Goal: Transaction & Acquisition: Download file/media

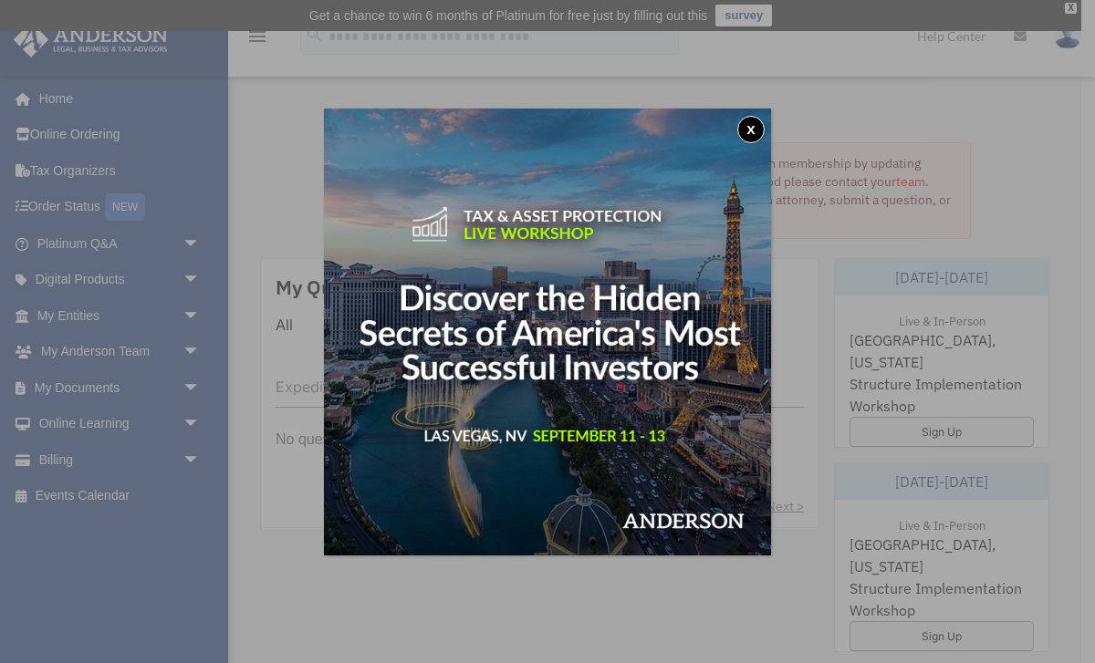
click at [746, 130] on button "x" at bounding box center [750, 129] width 27 height 27
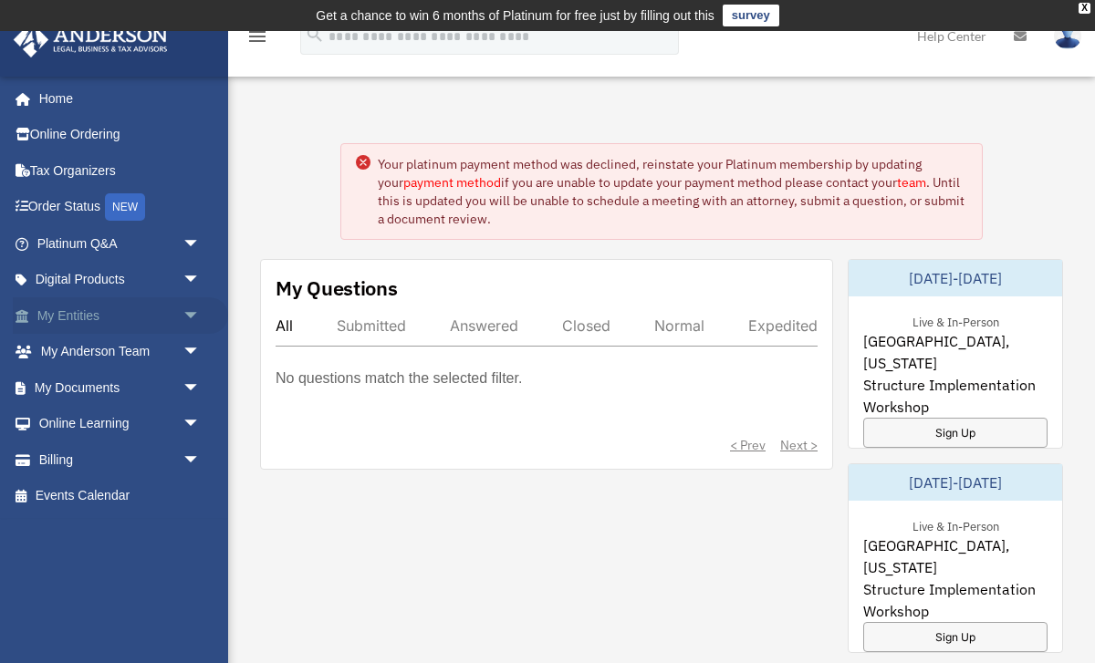
click at [77, 315] on link "My Entities arrow_drop_down" at bounding box center [120, 315] width 215 height 36
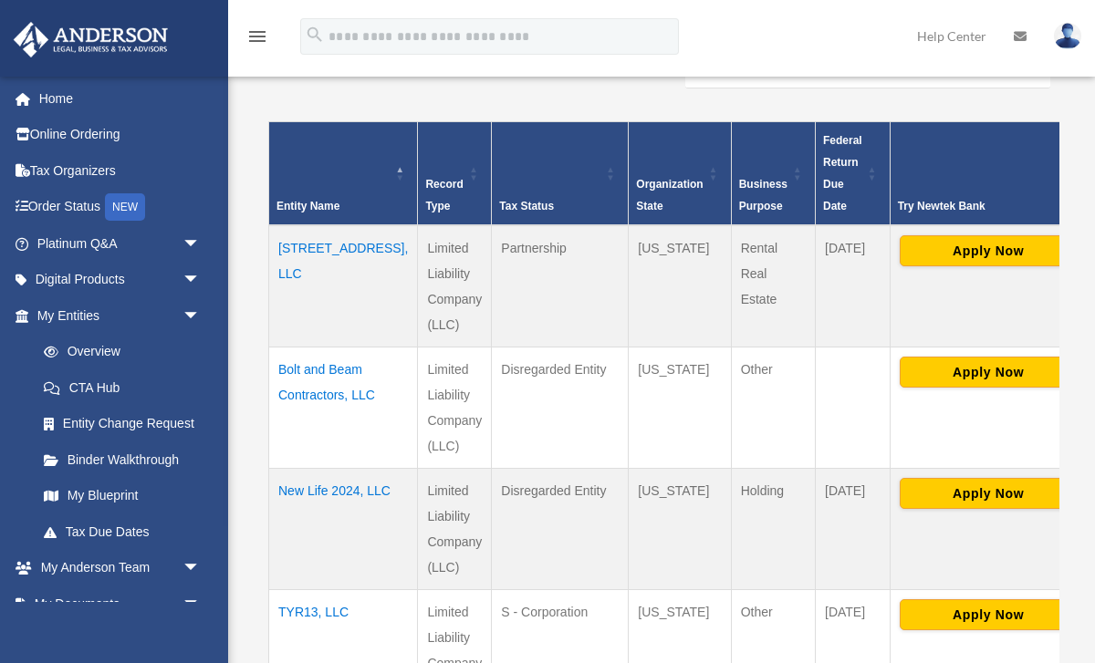
scroll to position [402, 0]
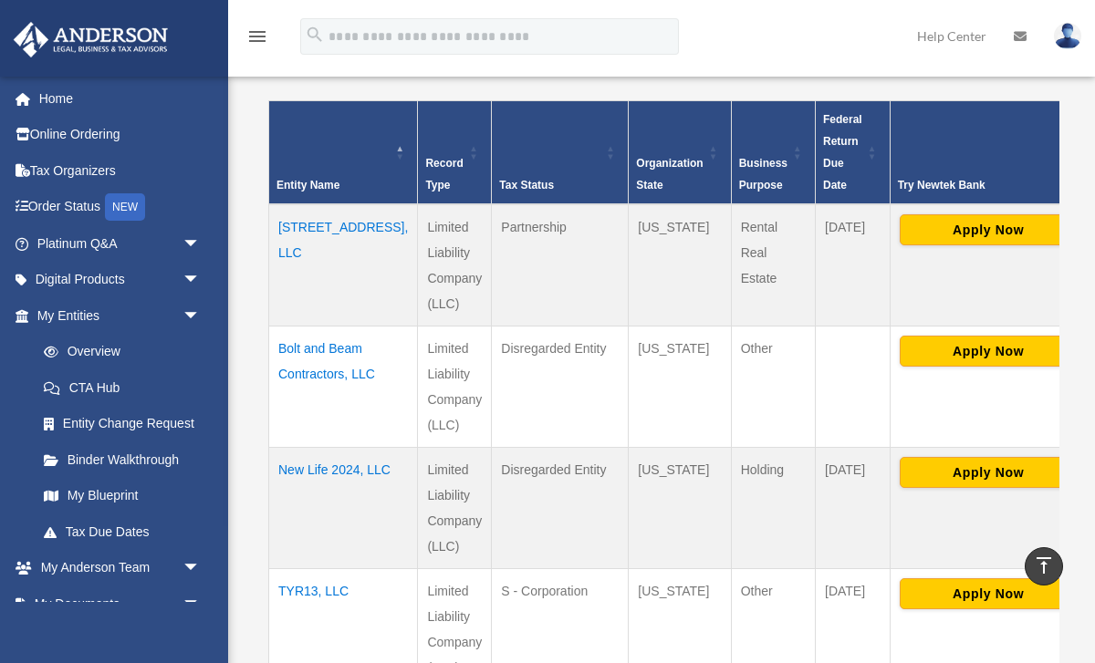
click at [302, 385] on td "Bolt and Beam Contractors, LLC" at bounding box center [343, 387] width 149 height 121
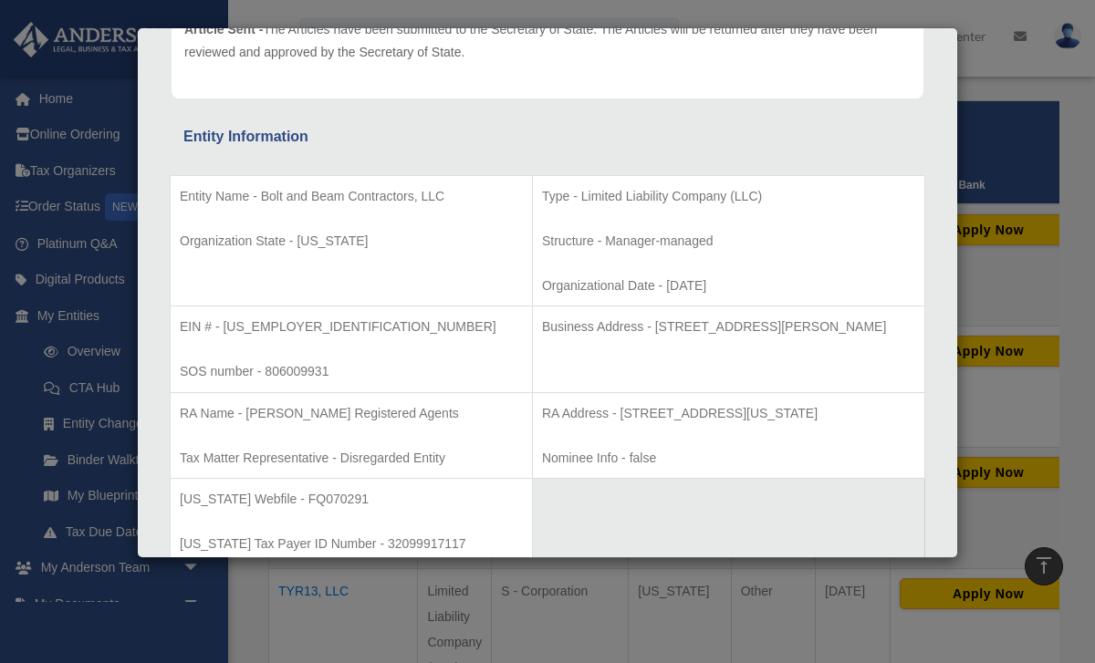
scroll to position [248, 0]
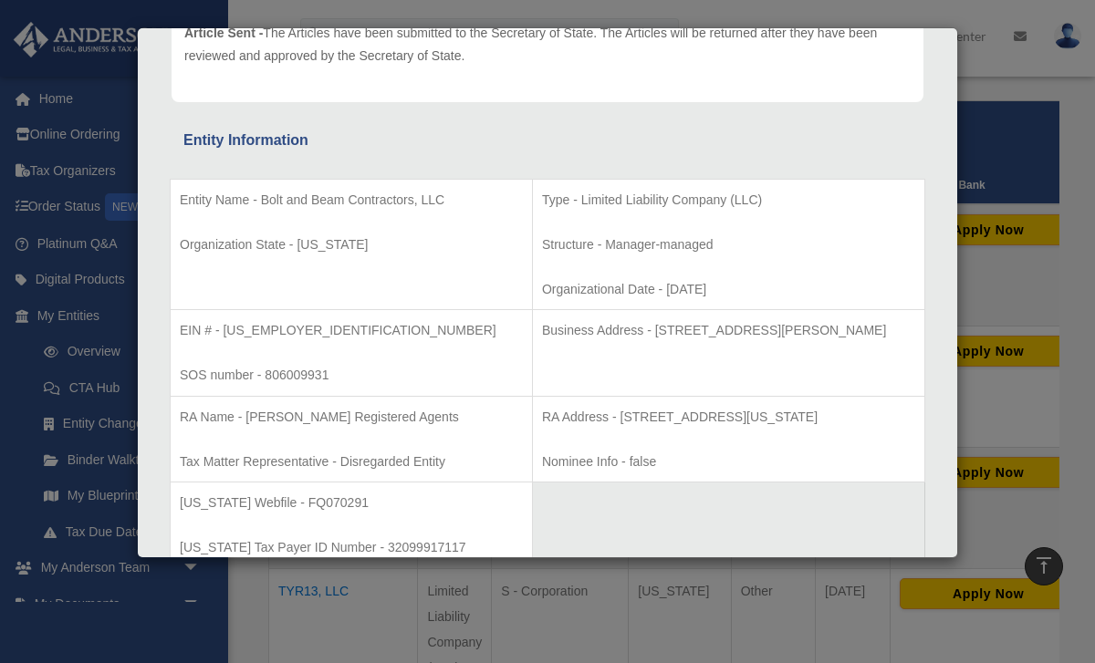
click at [1024, 161] on div "Details × Articles Sent Organizational Date" at bounding box center [547, 331] width 1095 height 663
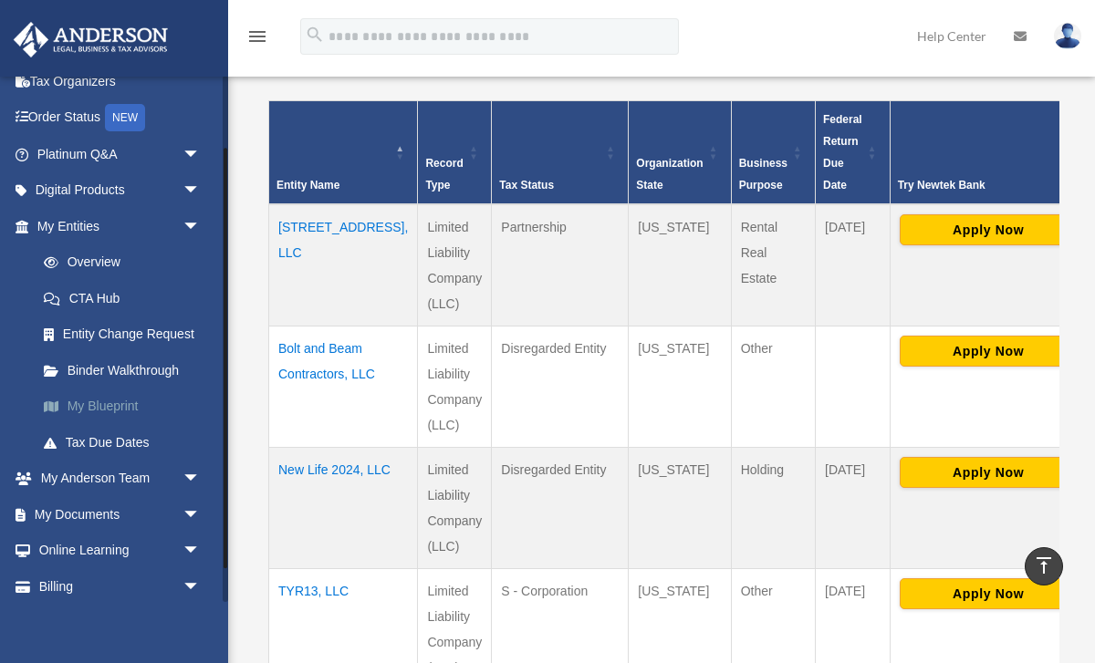
scroll to position [94, 0]
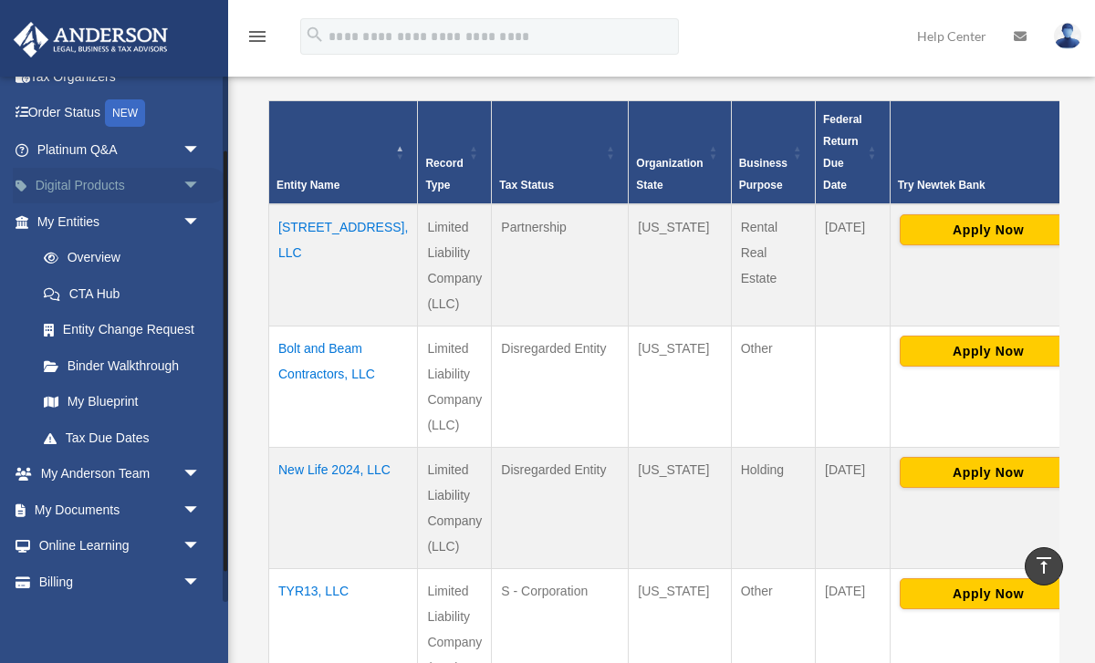
click at [187, 188] on span "arrow_drop_down" at bounding box center [200, 186] width 36 height 37
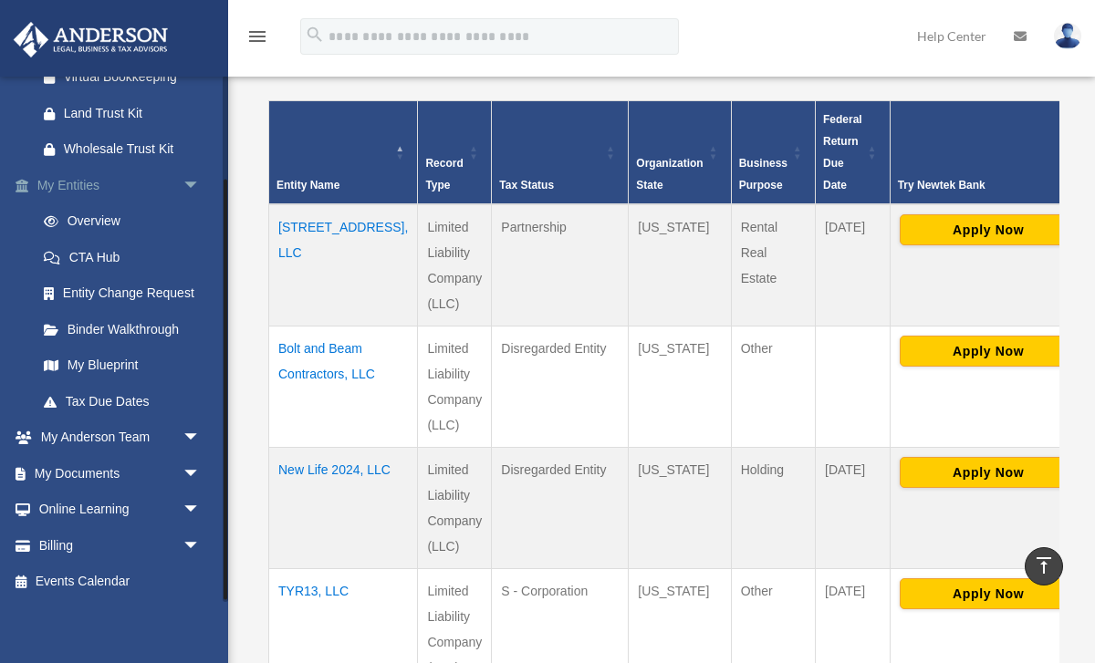
scroll to position [335, 0]
click at [59, 469] on link "My Documents arrow_drop_down" at bounding box center [120, 471] width 215 height 36
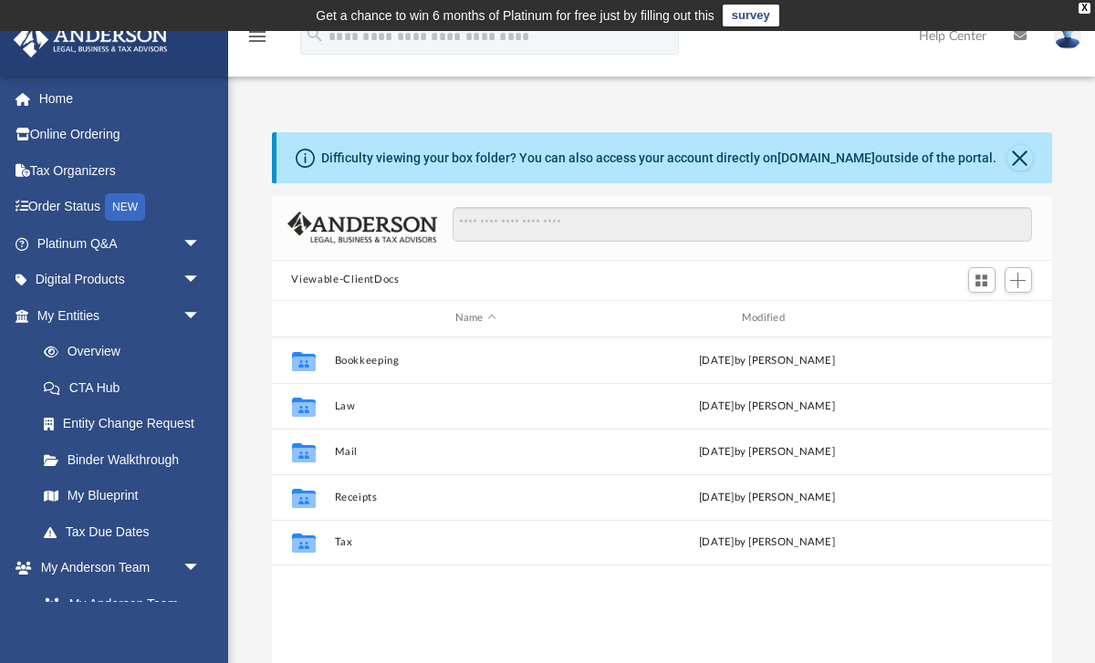
scroll to position [415, 780]
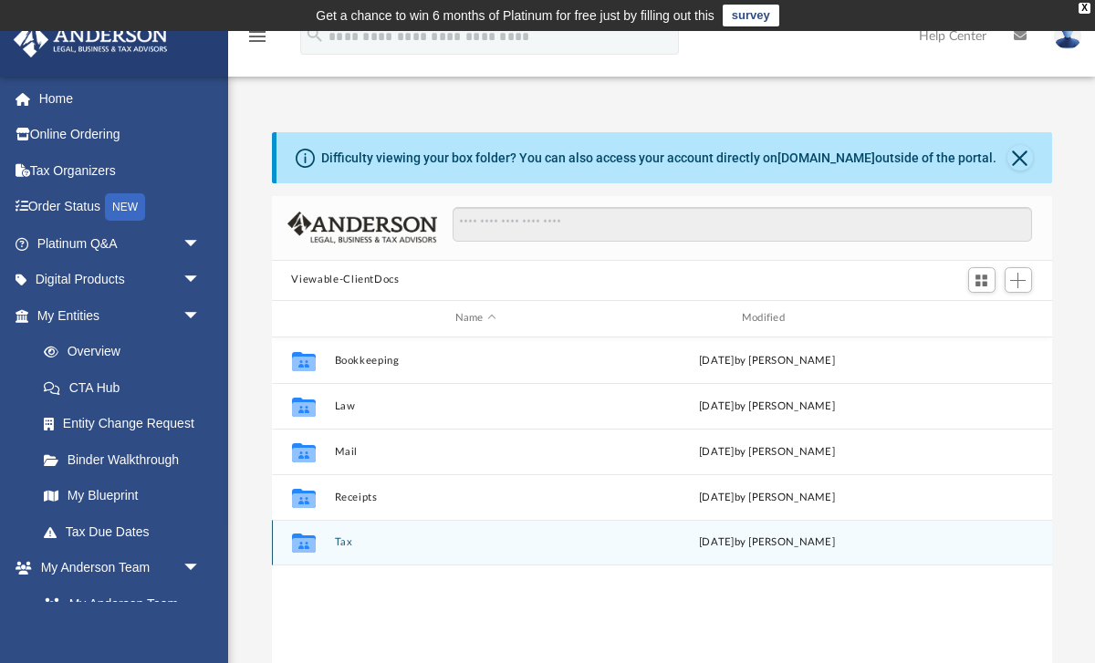
click at [296, 540] on icon "grid" at bounding box center [303, 545] width 24 height 15
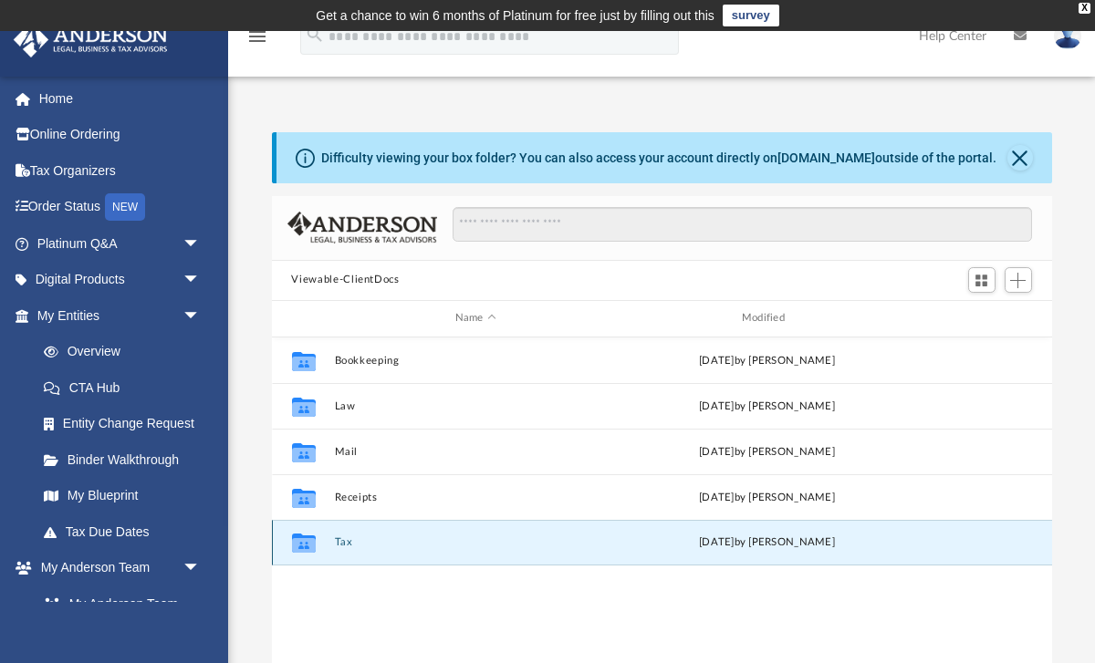
click at [305, 550] on icon "grid" at bounding box center [303, 545] width 24 height 15
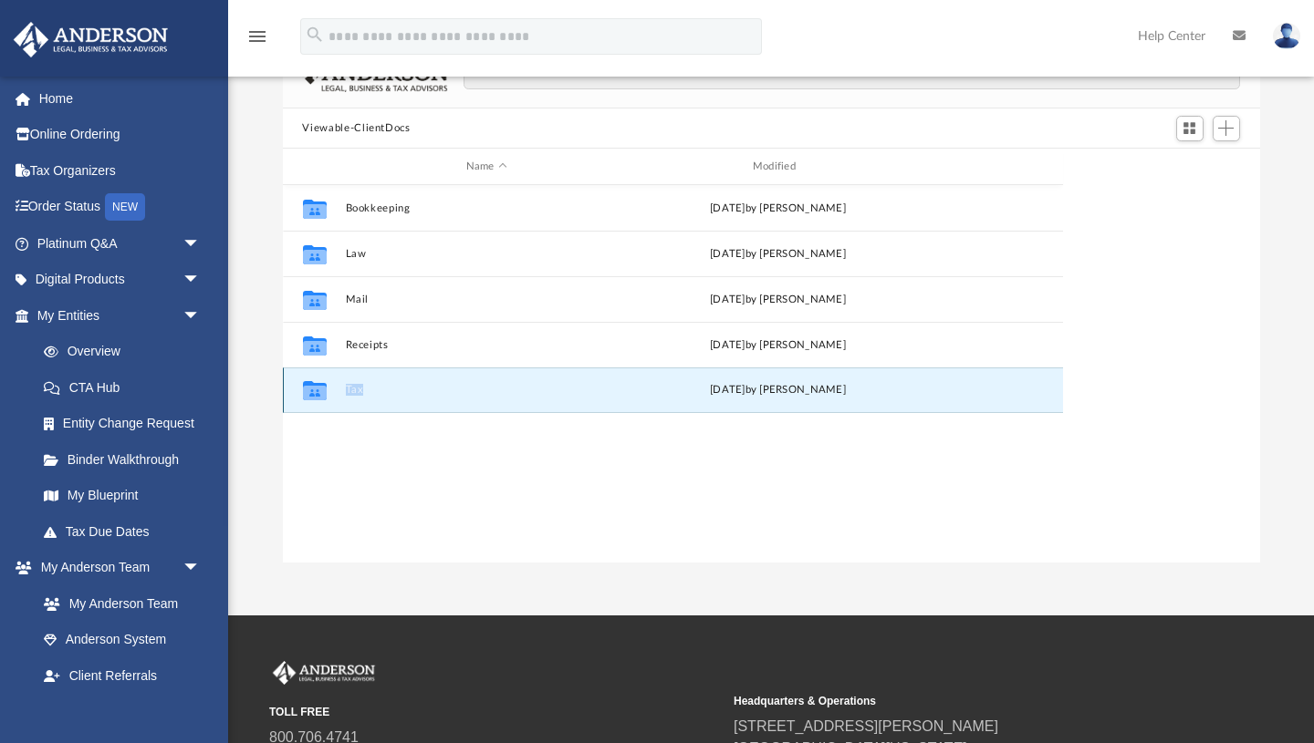
scroll to position [415, 977]
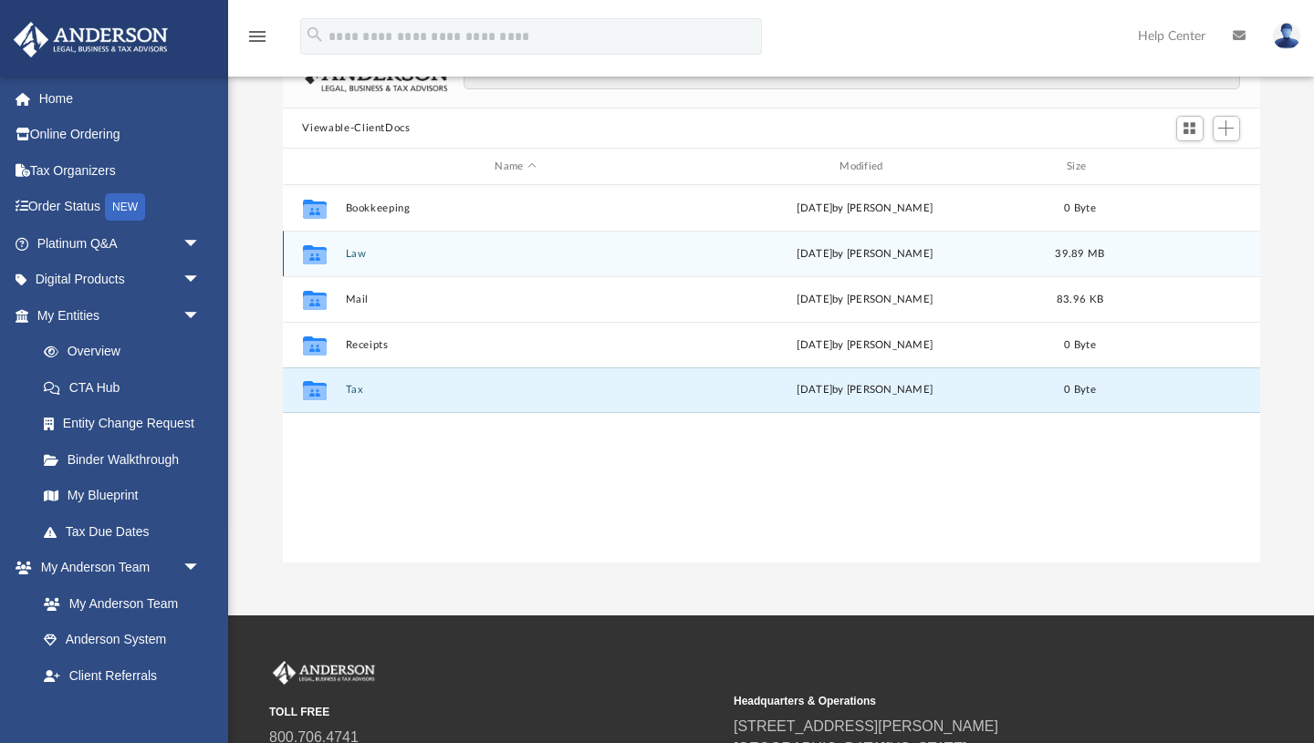
click at [714, 258] on div "Tue Aug 19 2025 by Seth Blomquist" at bounding box center [864, 254] width 341 height 16
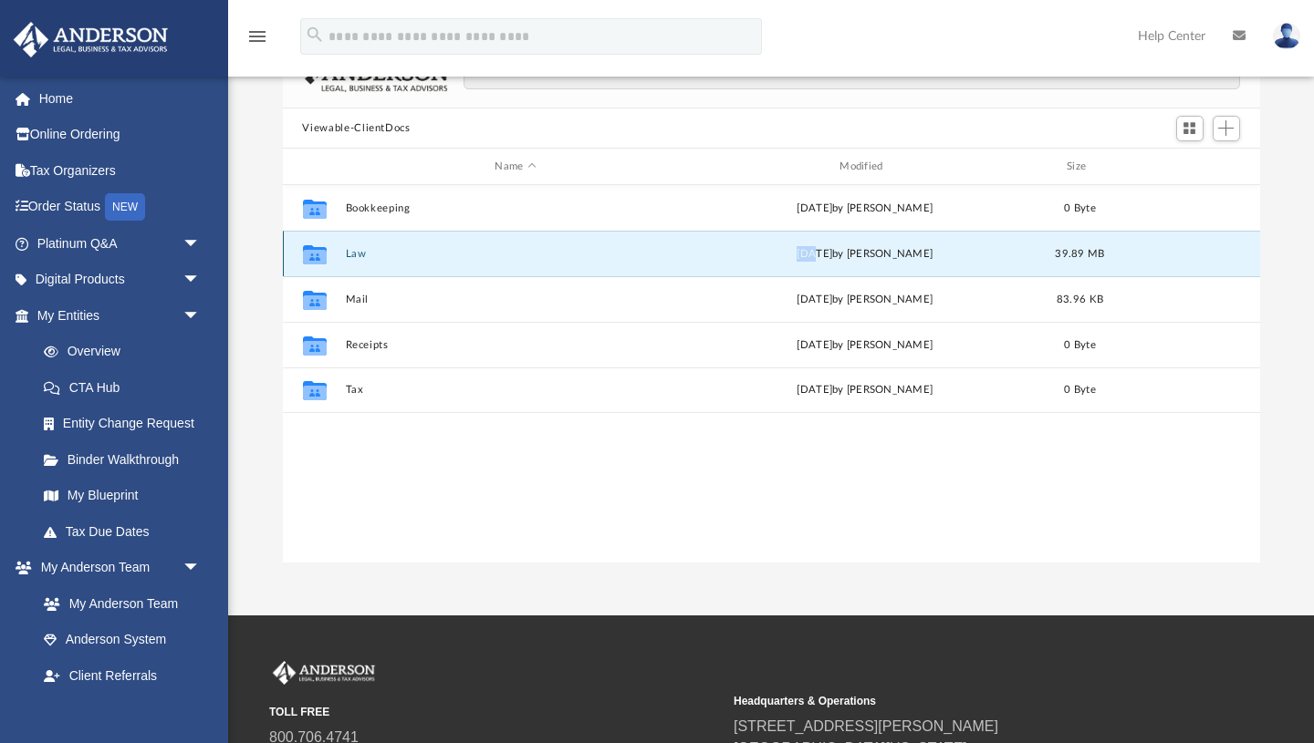
click at [714, 258] on div "Tue Aug 19 2025 by Seth Blomquist" at bounding box center [864, 254] width 341 height 16
click at [314, 258] on icon "grid" at bounding box center [314, 254] width 24 height 19
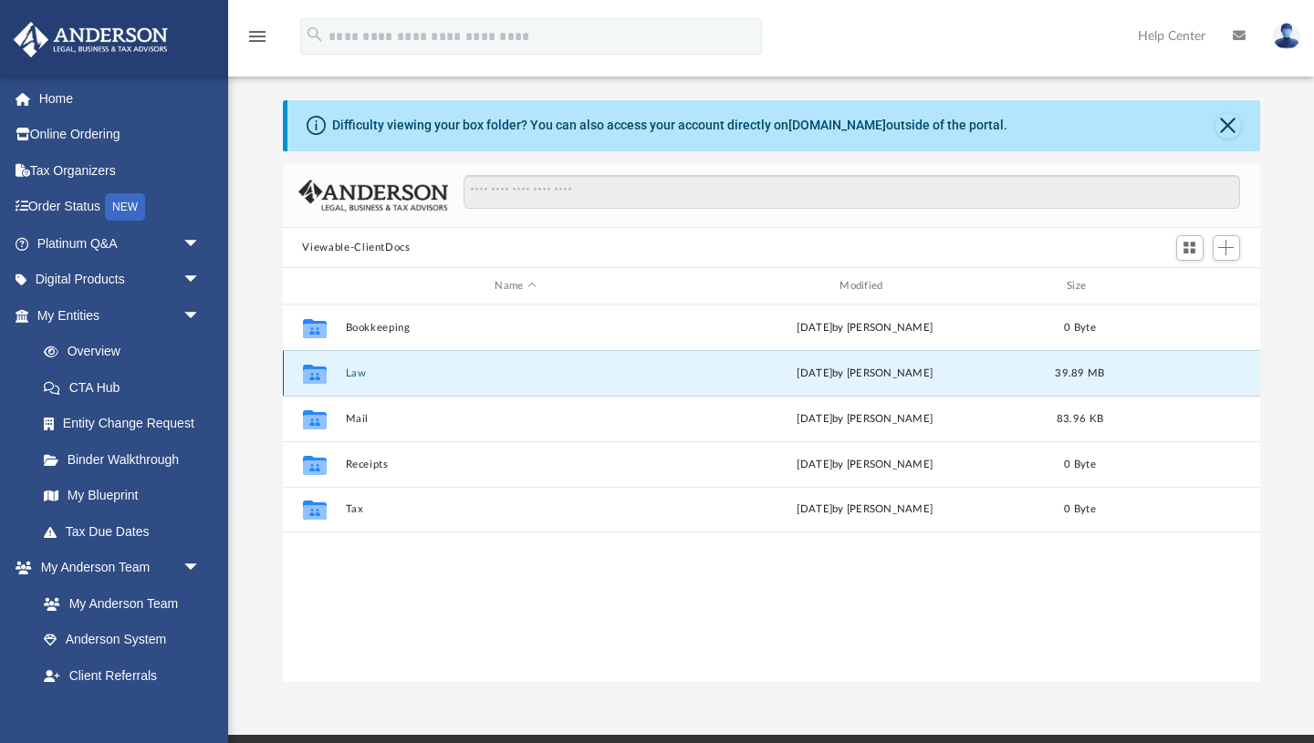
scroll to position [43, 0]
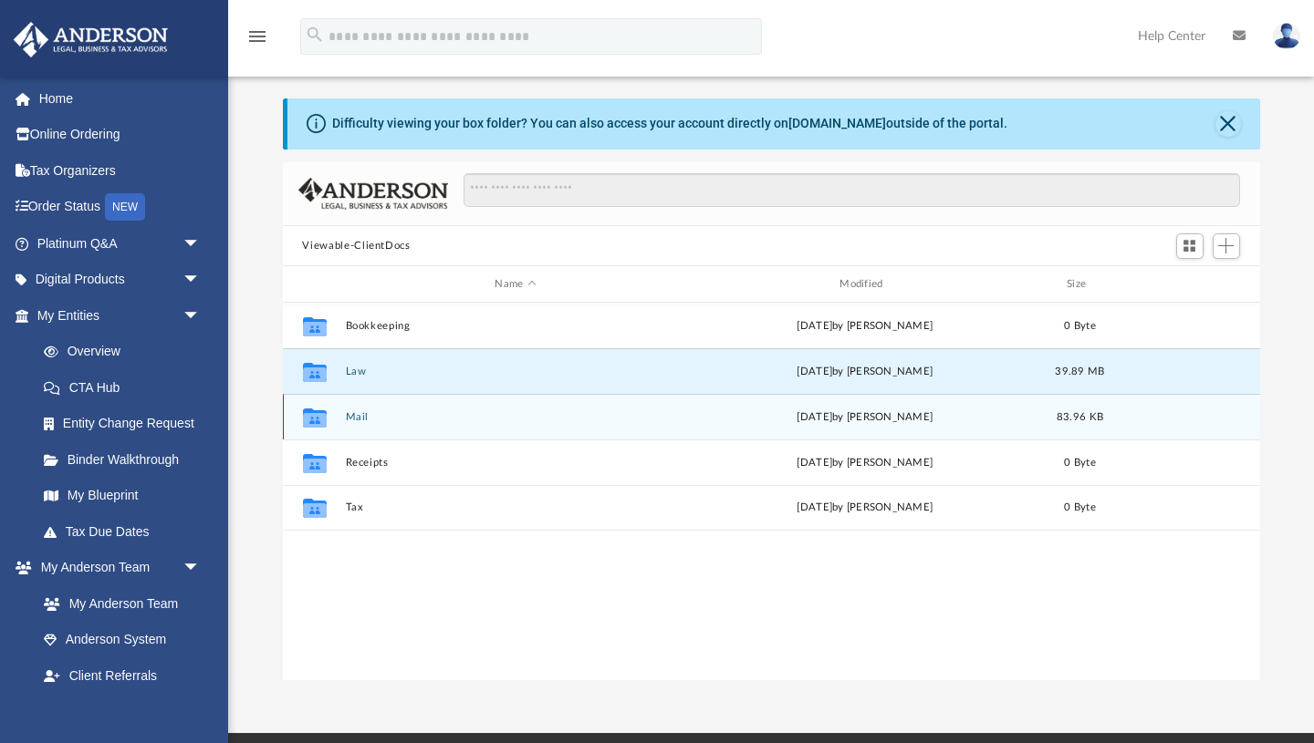
click at [836, 420] on div "Tue Oct 3 2023 by Krystal Hankins" at bounding box center [864, 418] width 341 height 16
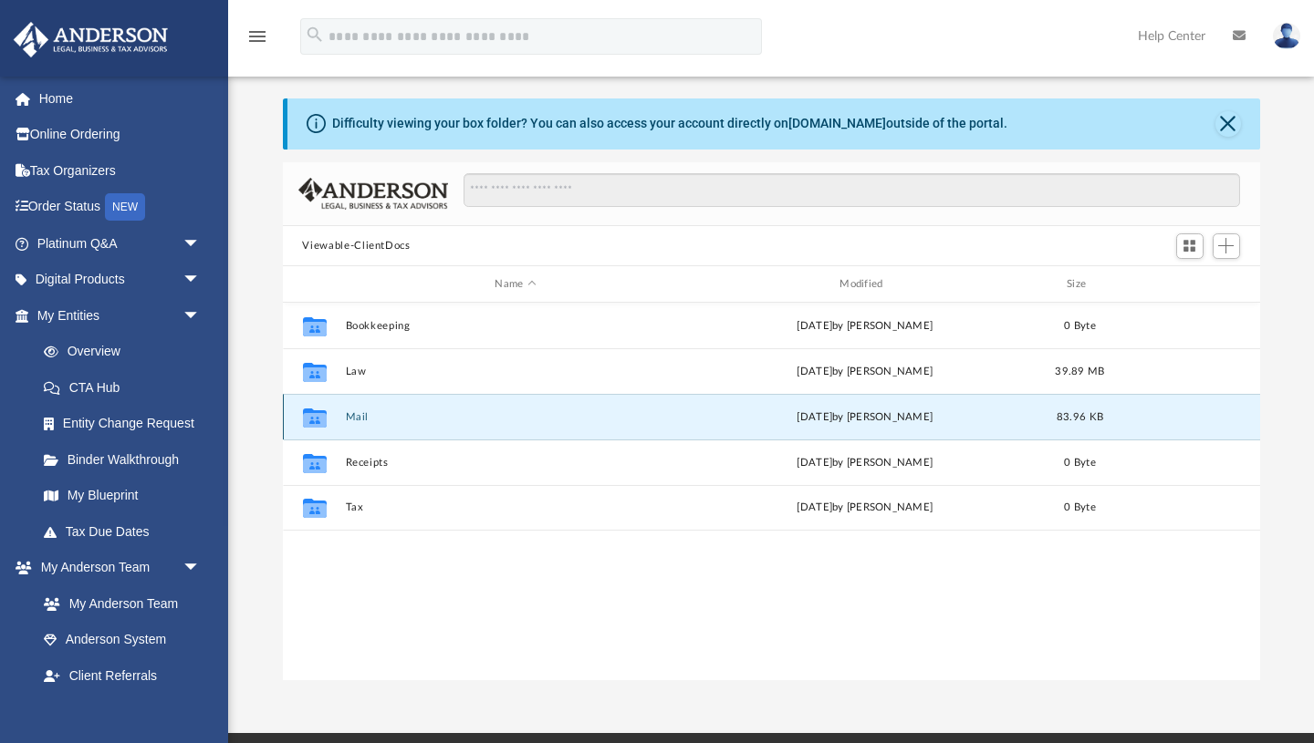
click at [317, 418] on icon "grid" at bounding box center [314, 418] width 24 height 19
click at [355, 421] on button "Mail" at bounding box center [515, 417] width 341 height 12
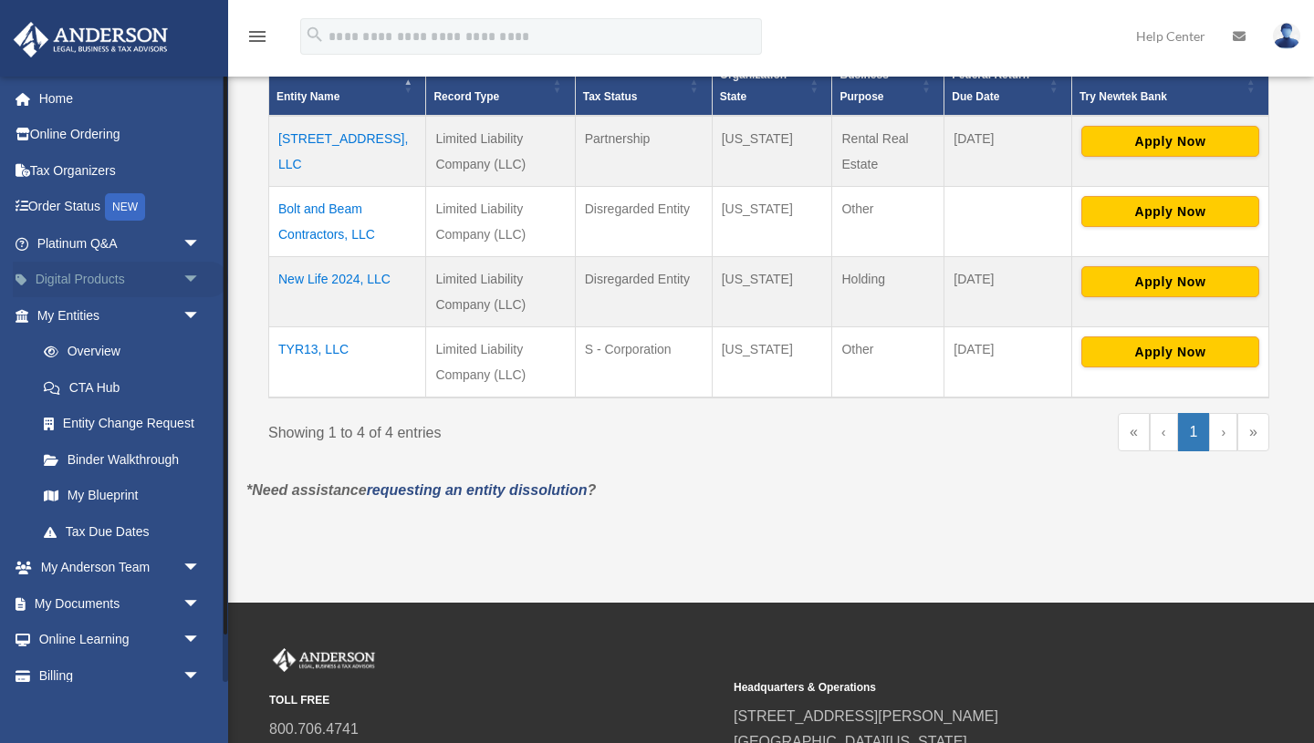
scroll to position [433, 0]
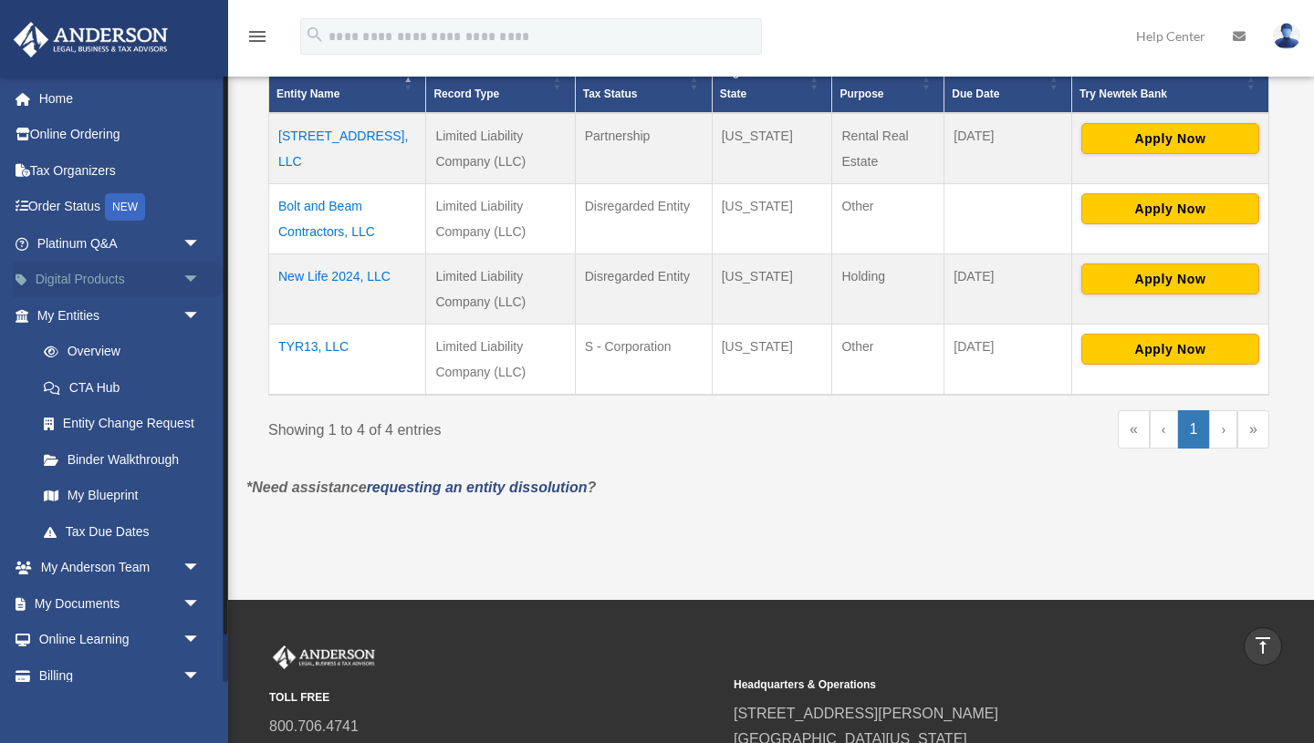
click at [80, 283] on link "Digital Products arrow_drop_down" at bounding box center [120, 280] width 215 height 36
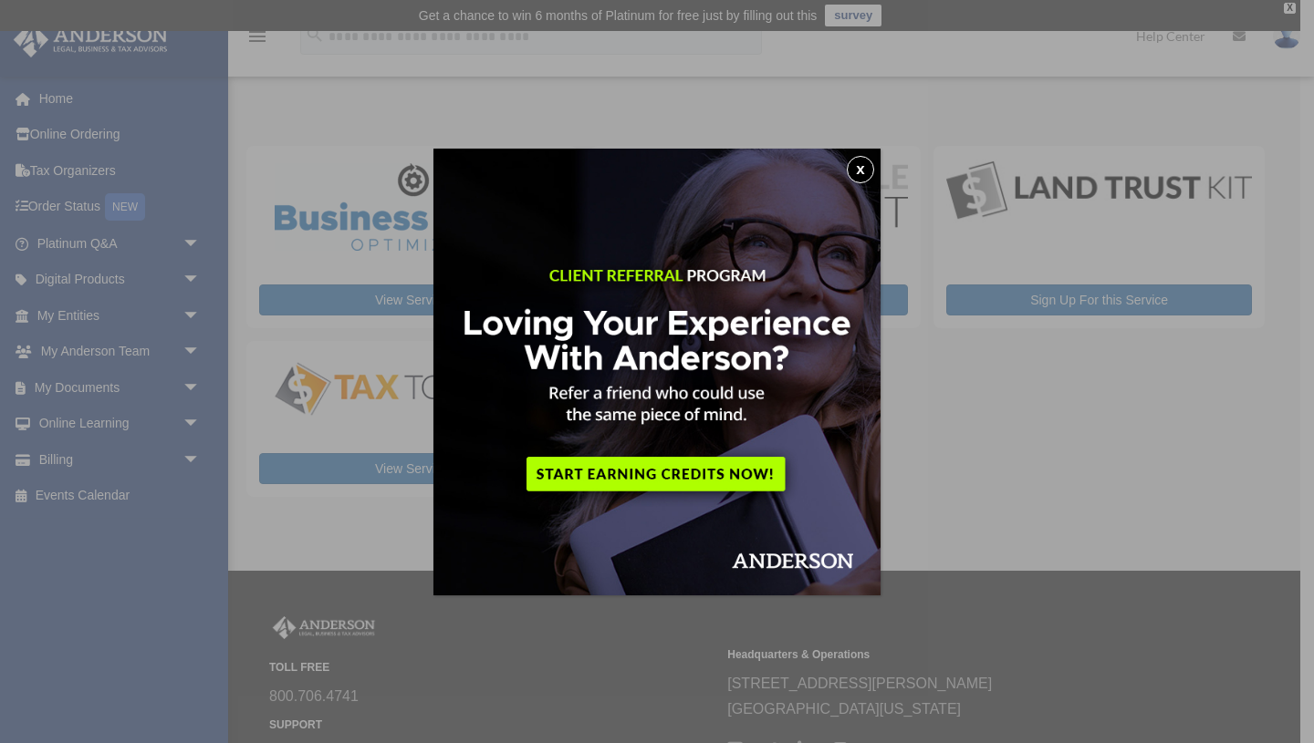
click at [71, 390] on div "x" at bounding box center [657, 371] width 1314 height 743
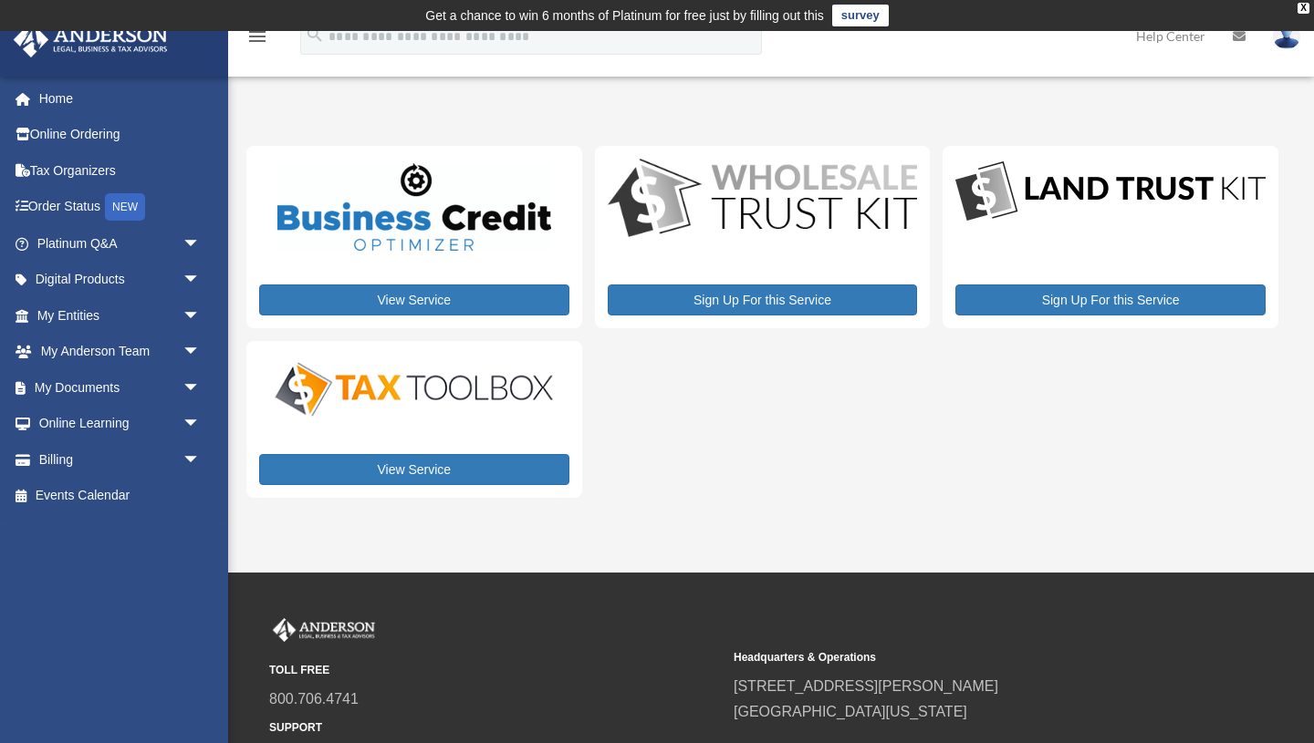
click at [71, 390] on link "My Documents arrow_drop_down" at bounding box center [120, 387] width 215 height 36
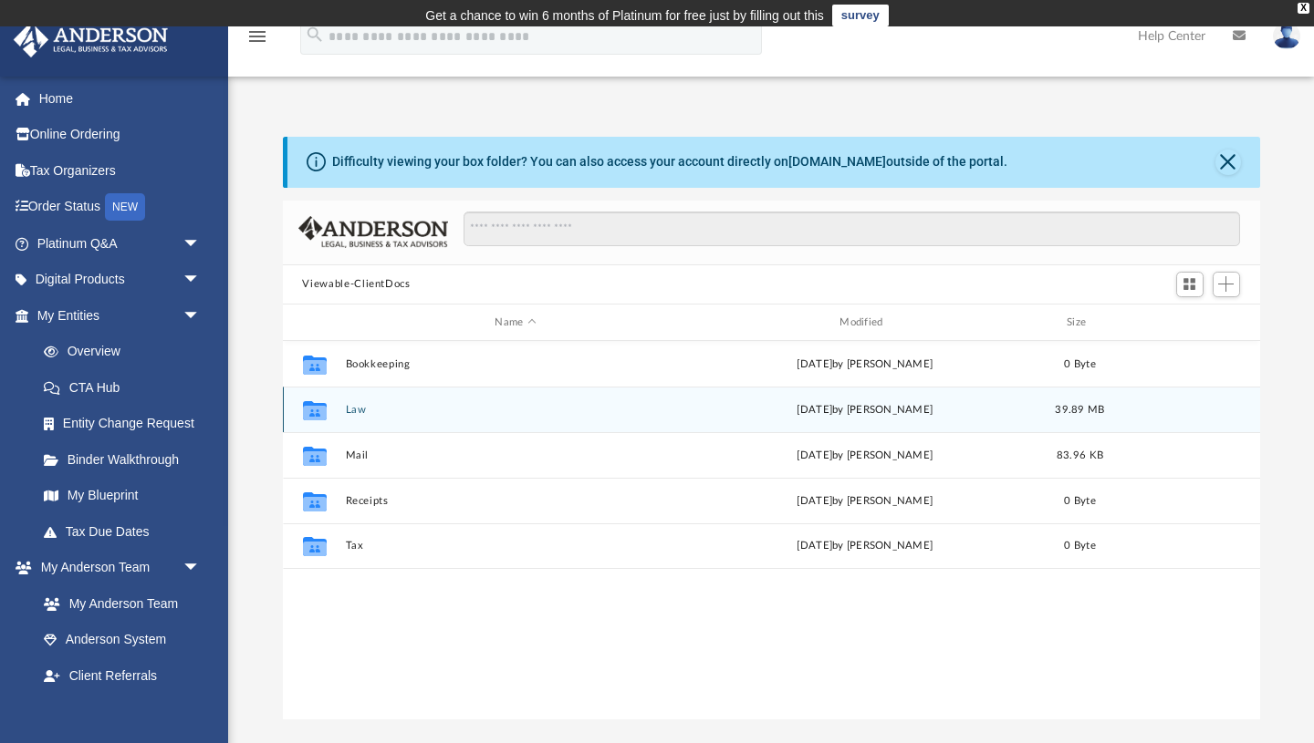
scroll to position [415, 977]
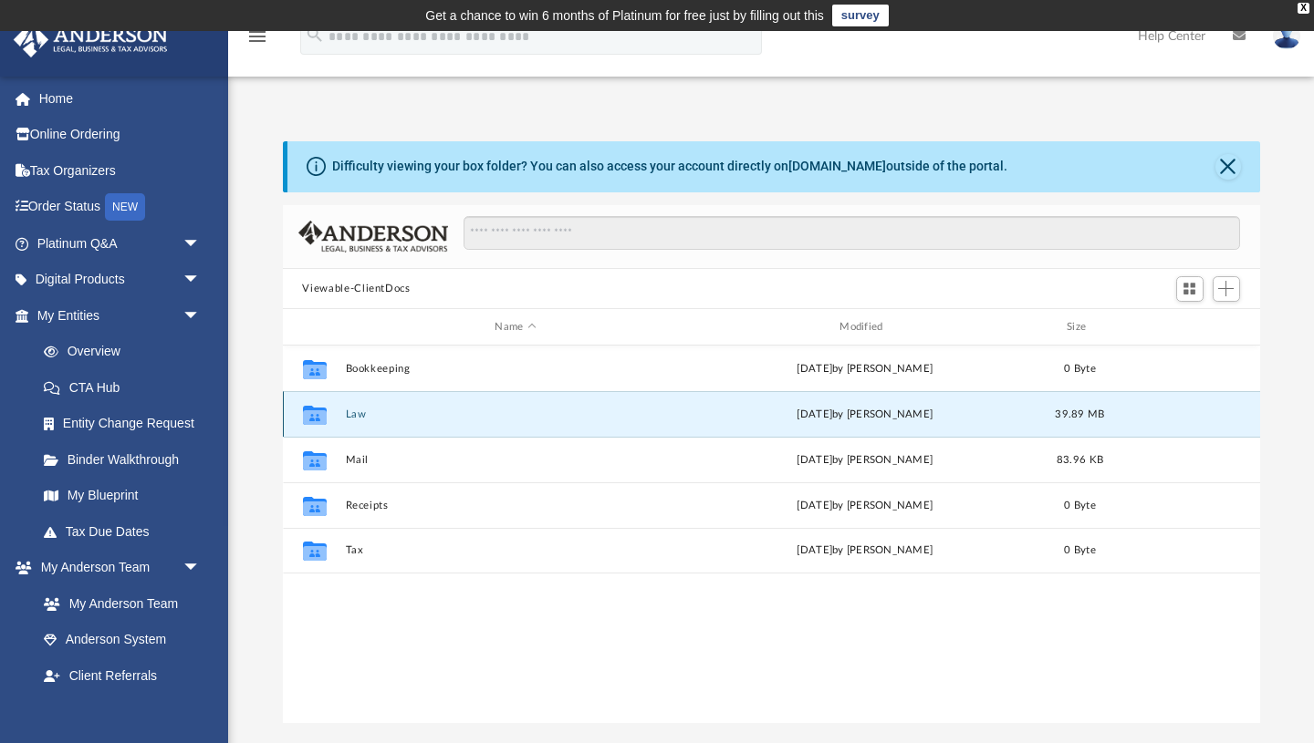
click at [356, 415] on button "Law" at bounding box center [515, 415] width 341 height 12
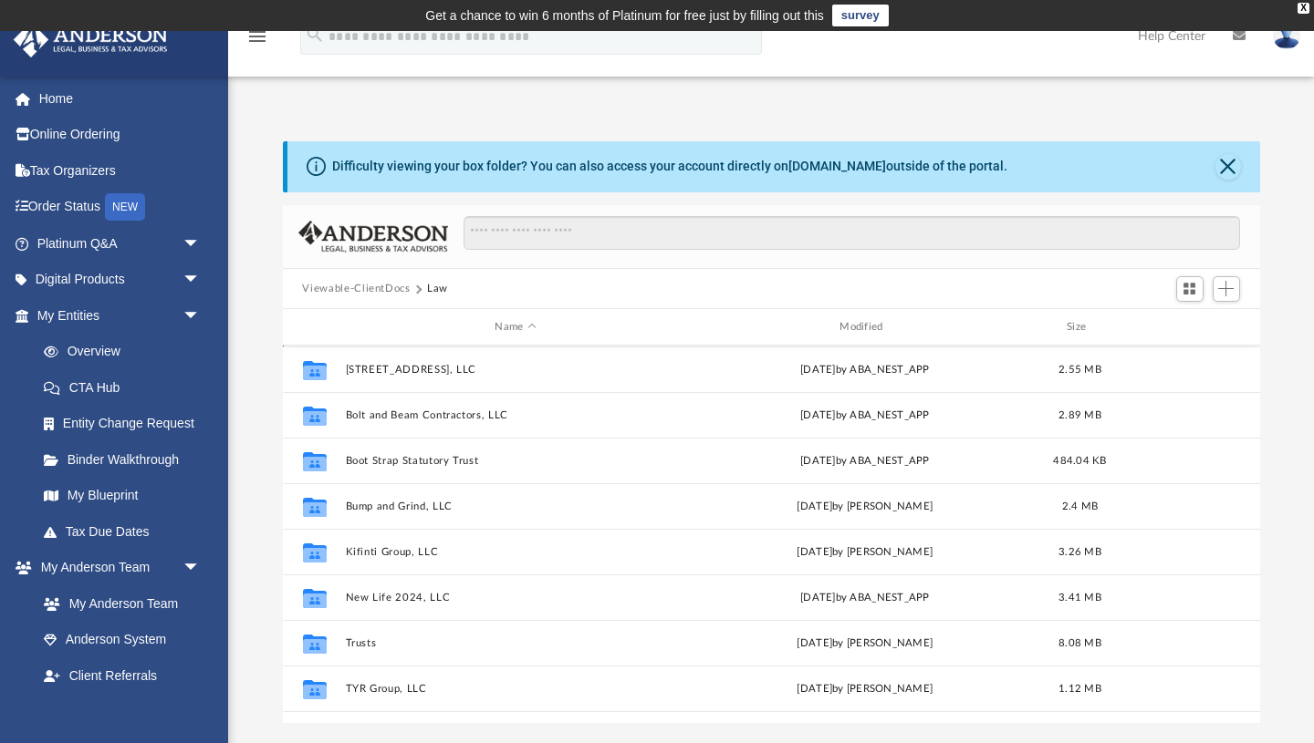
scroll to position [88, 0]
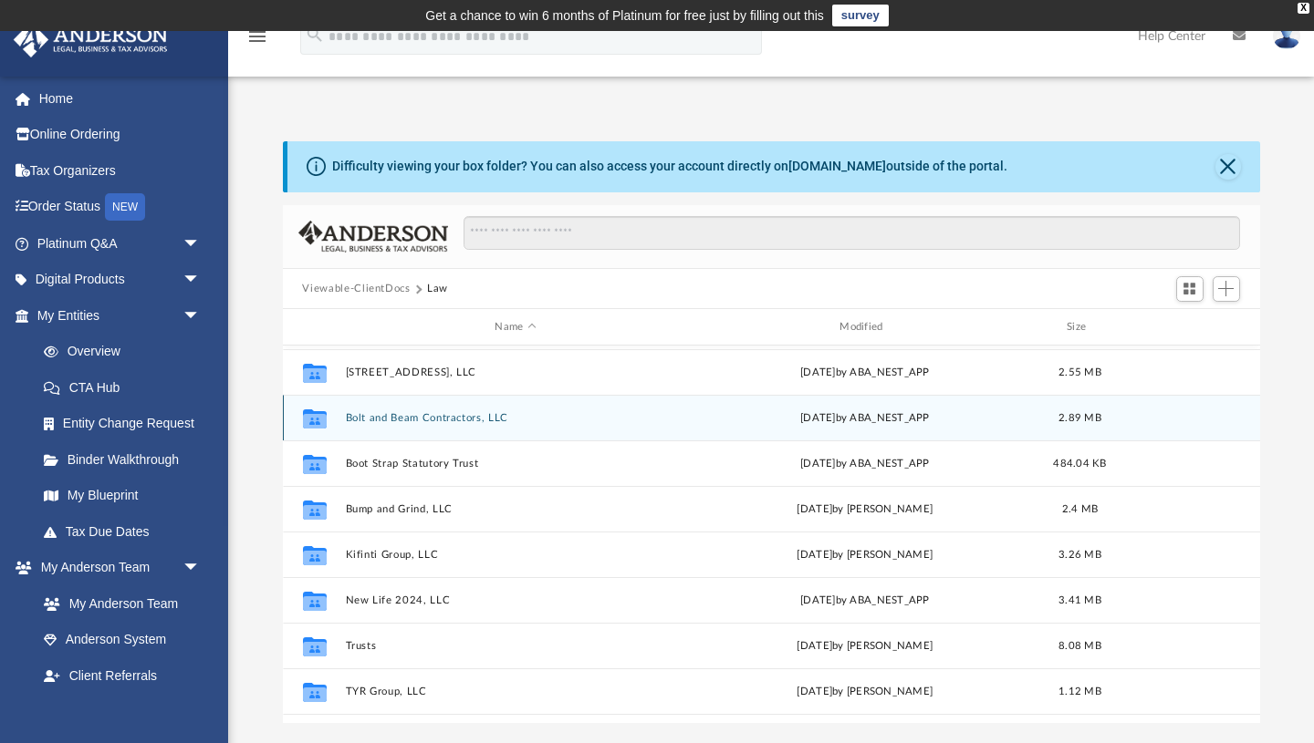
click at [362, 413] on button "Bolt and Beam Contractors, LLC" at bounding box center [515, 418] width 341 height 12
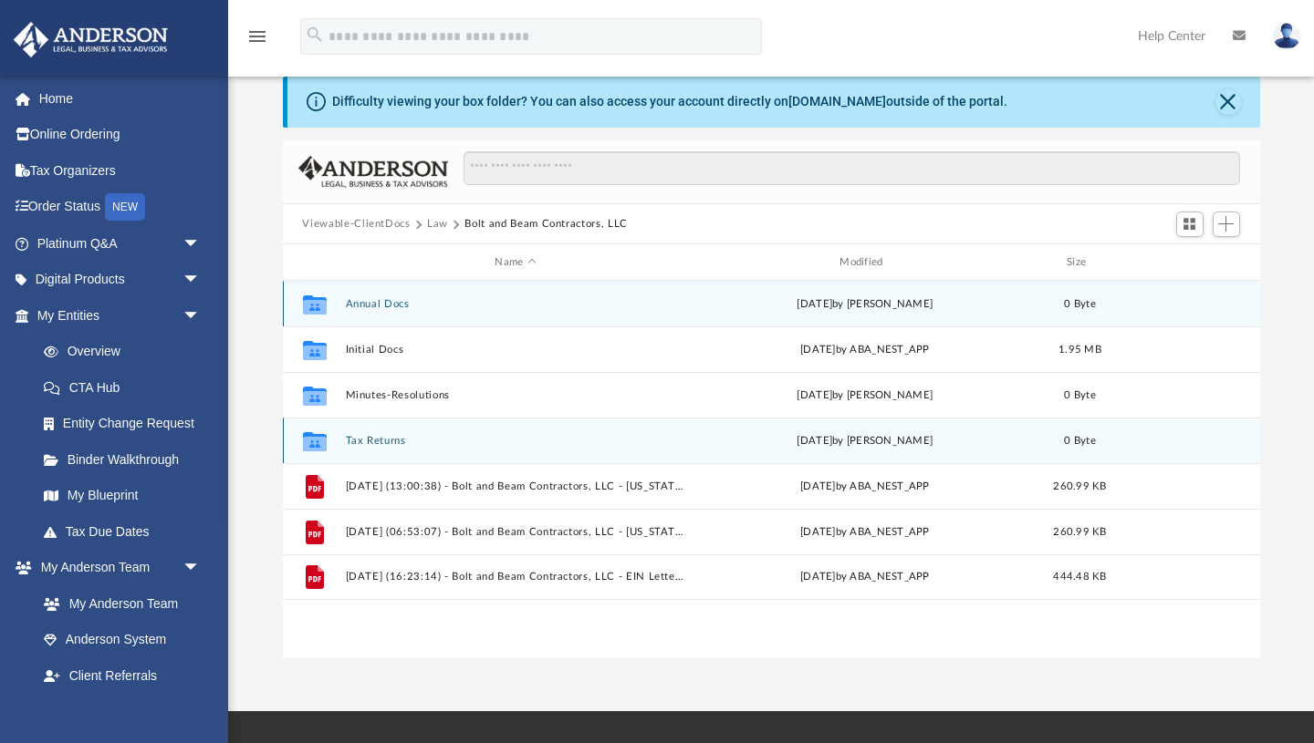
scroll to position [67, 0]
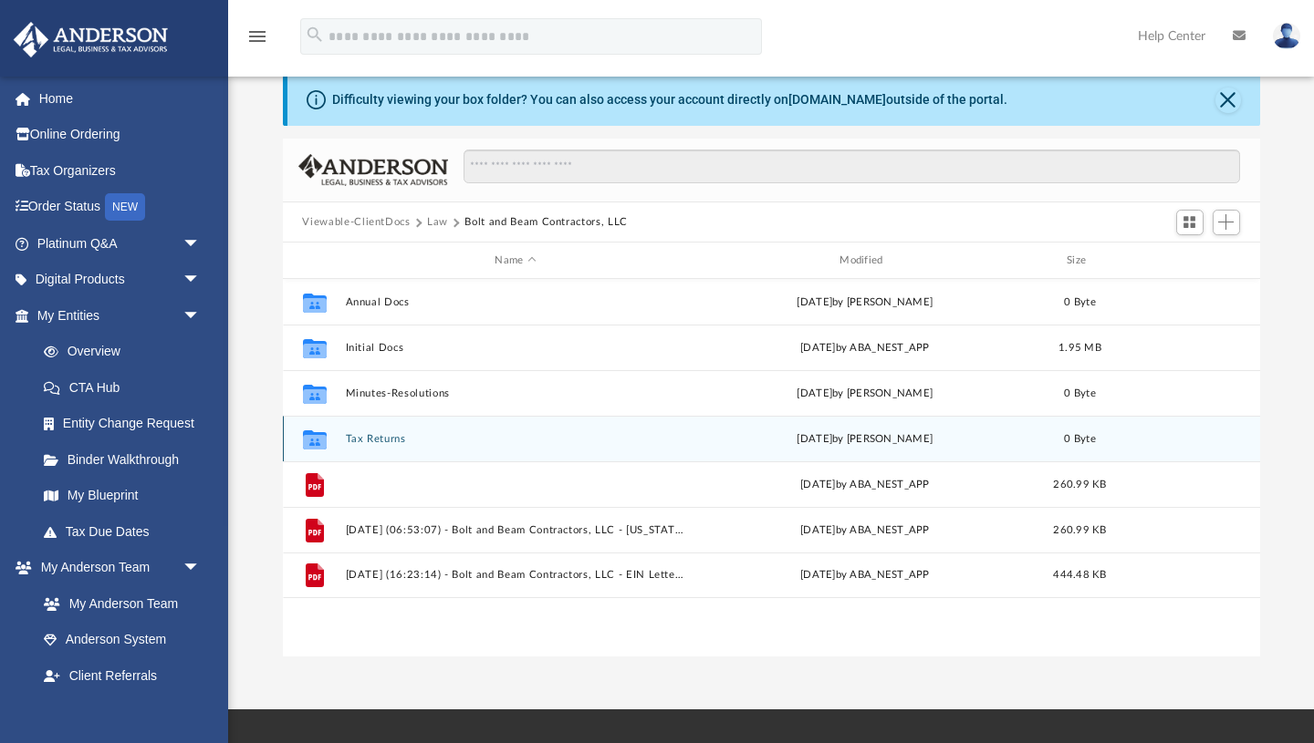
click at [493, 488] on button "[DATE] (13:00:38) - Bolt and Beam Contractors, LLC - [US_STATE] Franchise from …" at bounding box center [515, 485] width 341 height 12
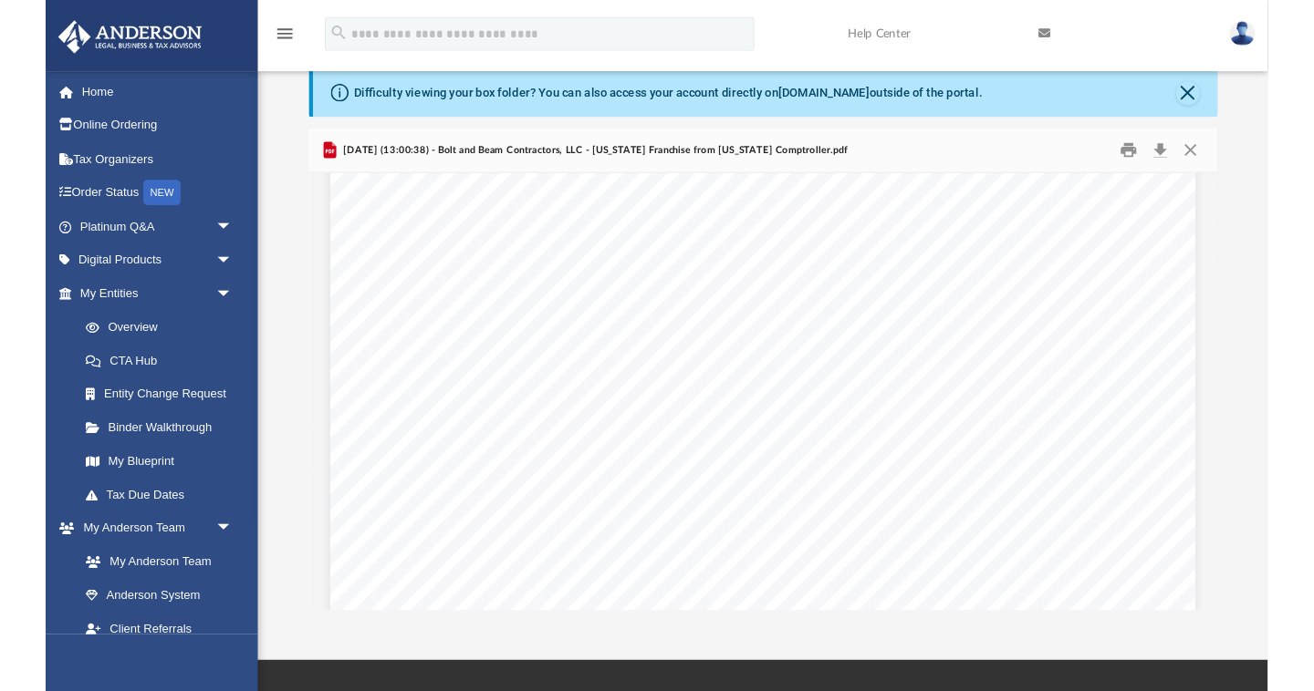
scroll to position [0, 0]
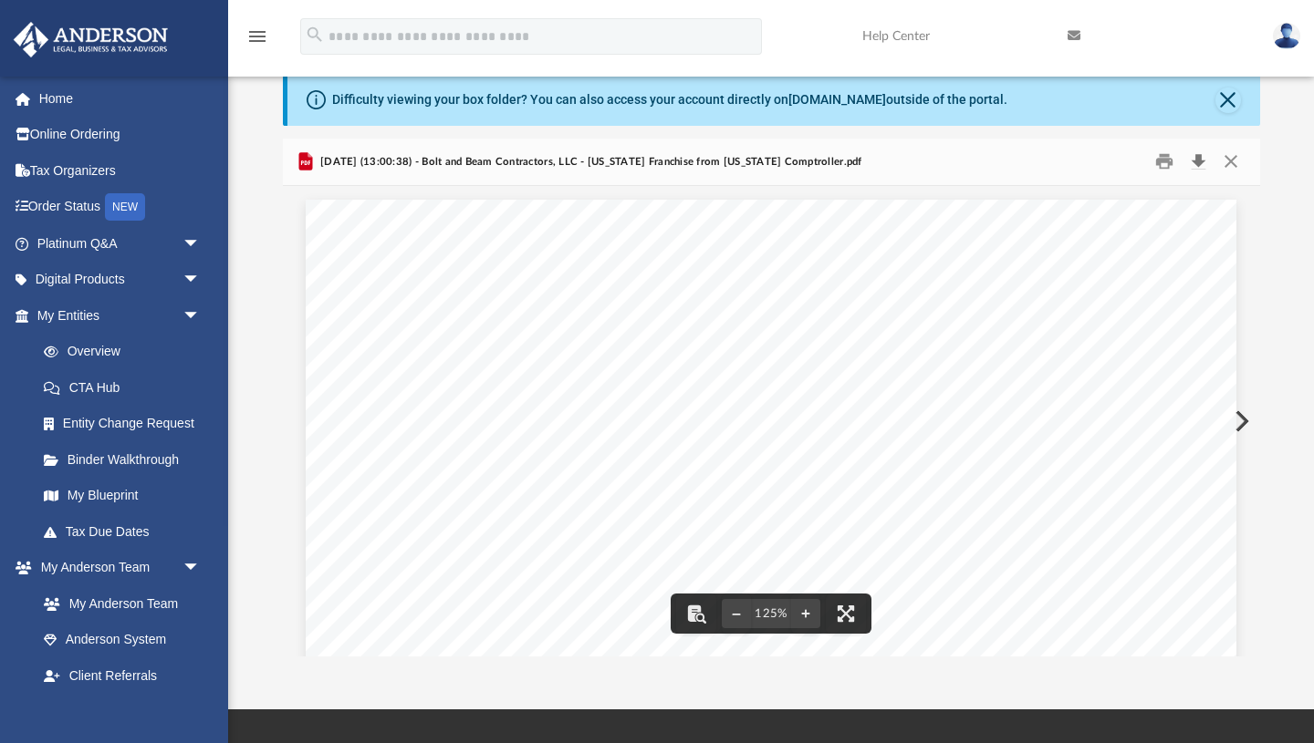
click at [1197, 162] on button "Download" at bounding box center [1198, 162] width 33 height 28
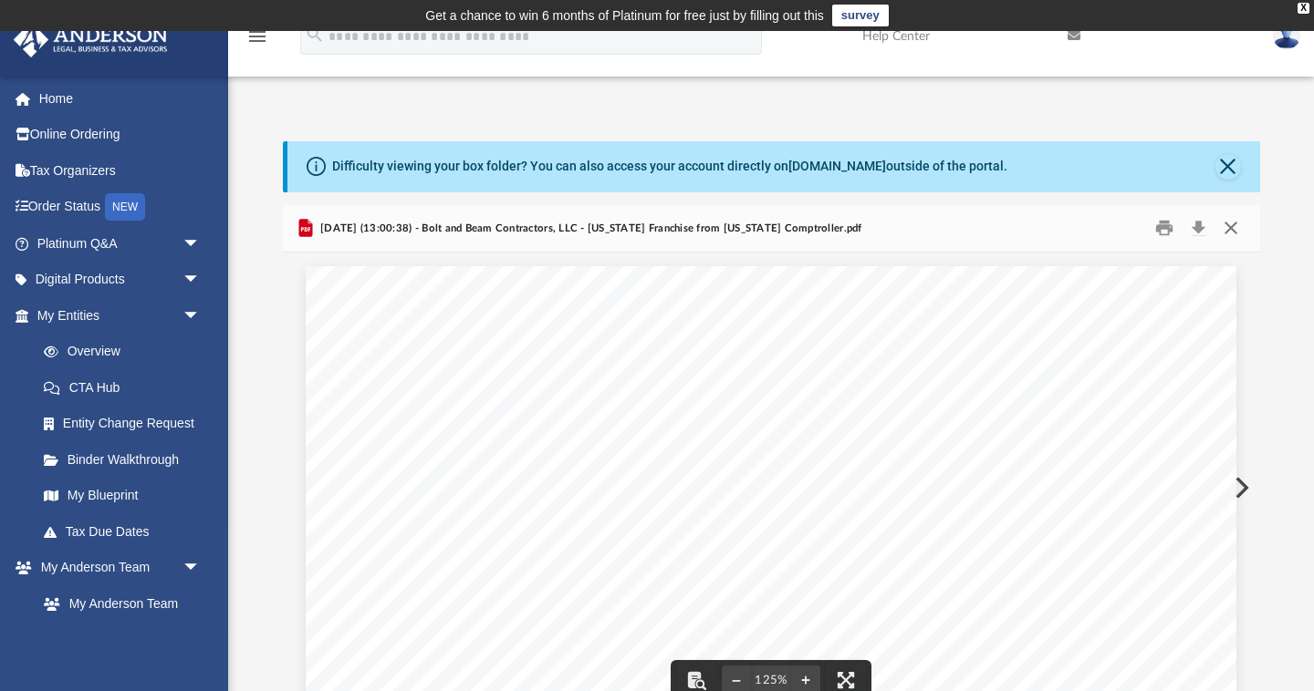
click at [1230, 232] on button "Close" at bounding box center [1230, 228] width 33 height 28
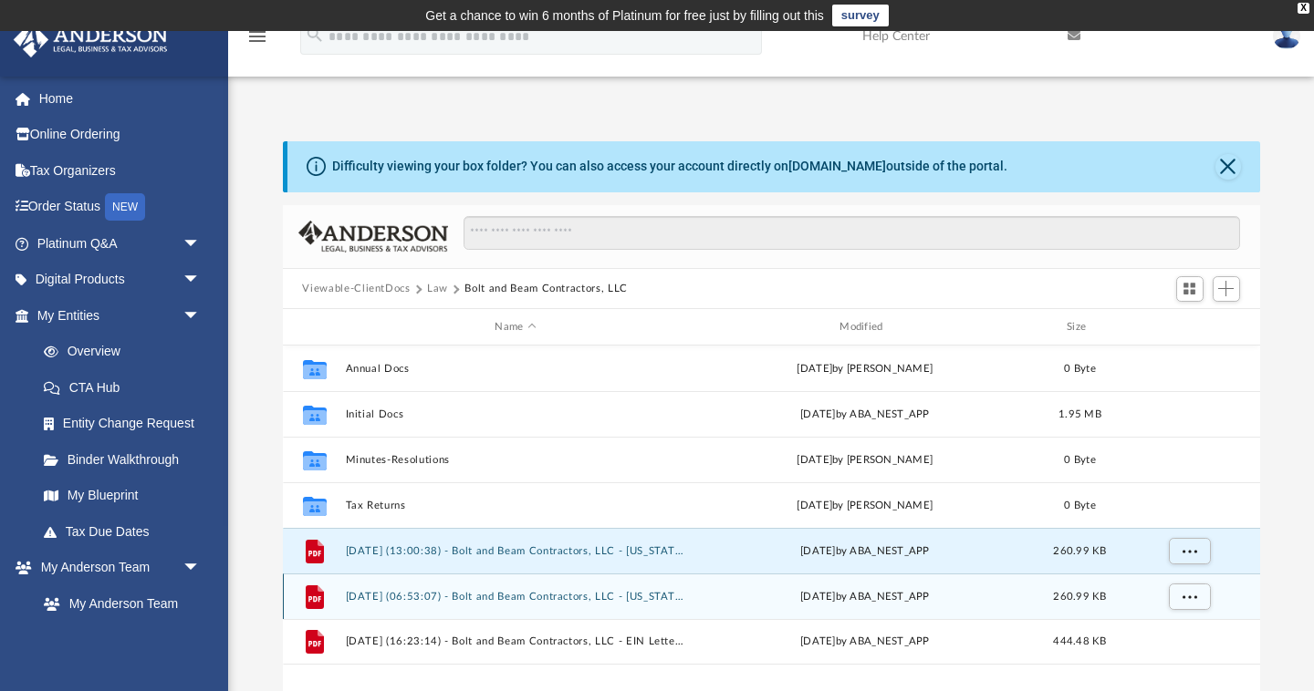
click at [567, 599] on button "2025.05.27 (06:53:07) - Bolt and Beam Contractors, LLC - Texas Franchise from T…" at bounding box center [515, 597] width 341 height 12
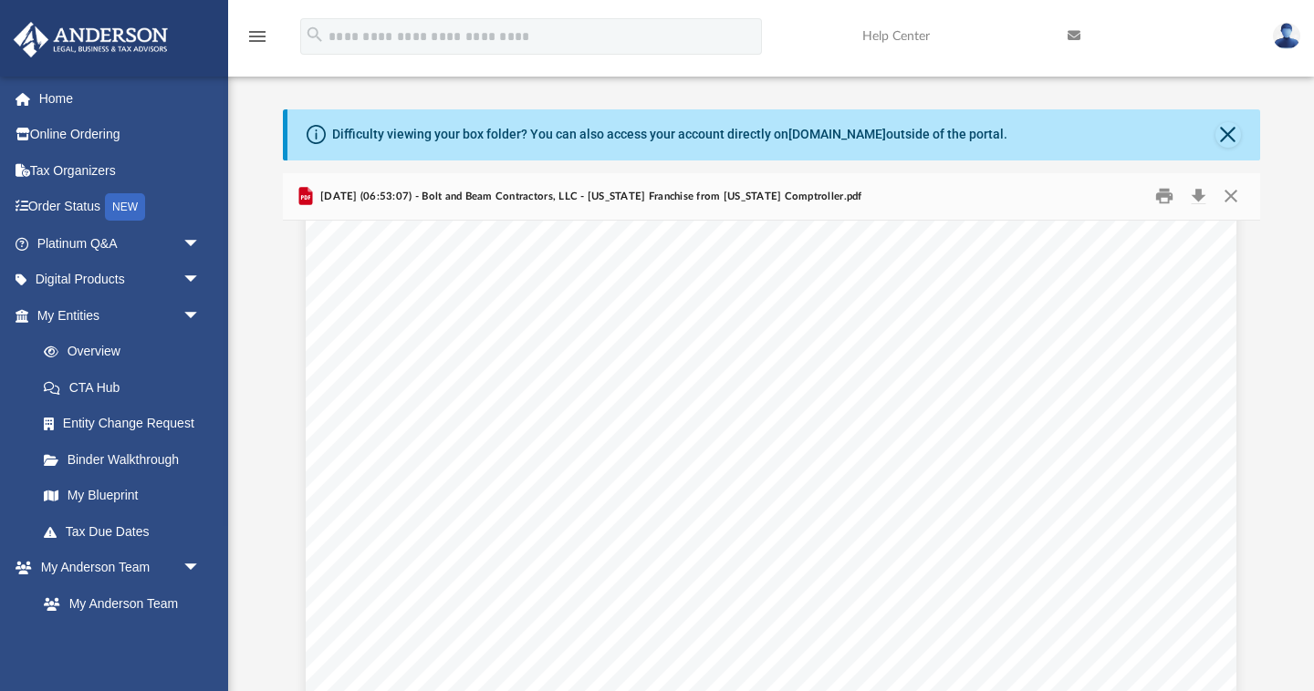
scroll to position [755, 0]
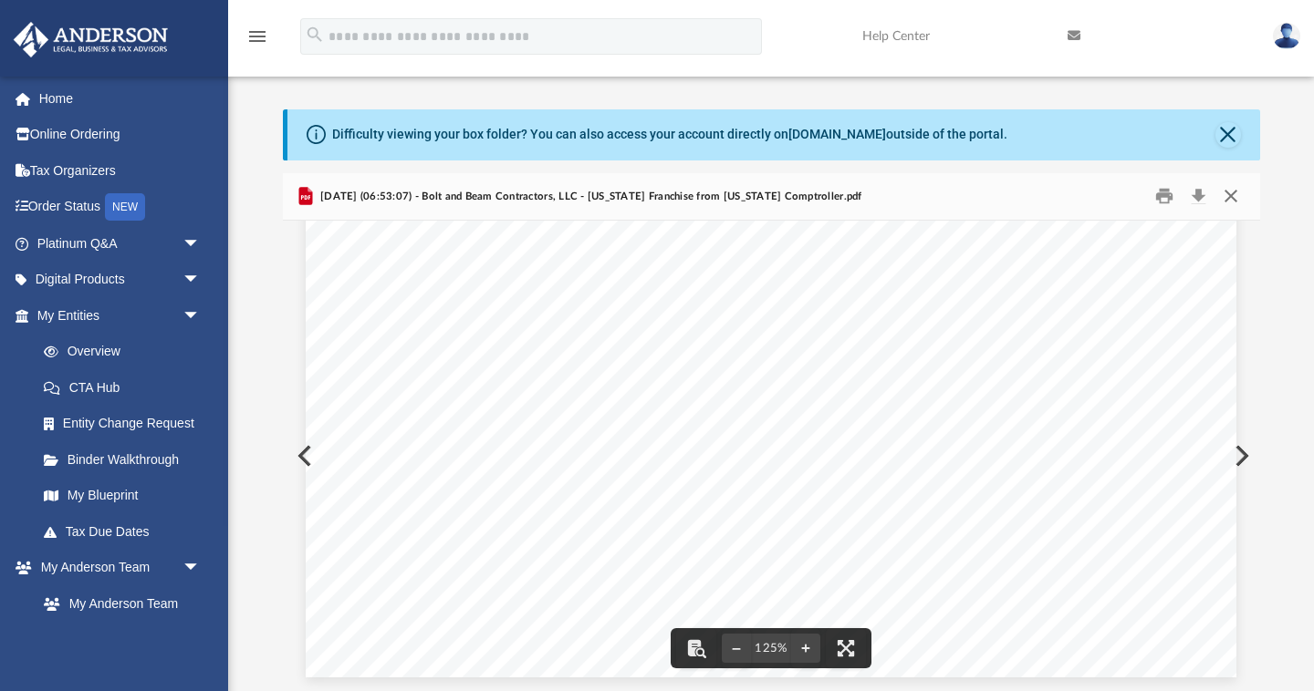
click at [1227, 195] on button "Close" at bounding box center [1230, 196] width 33 height 28
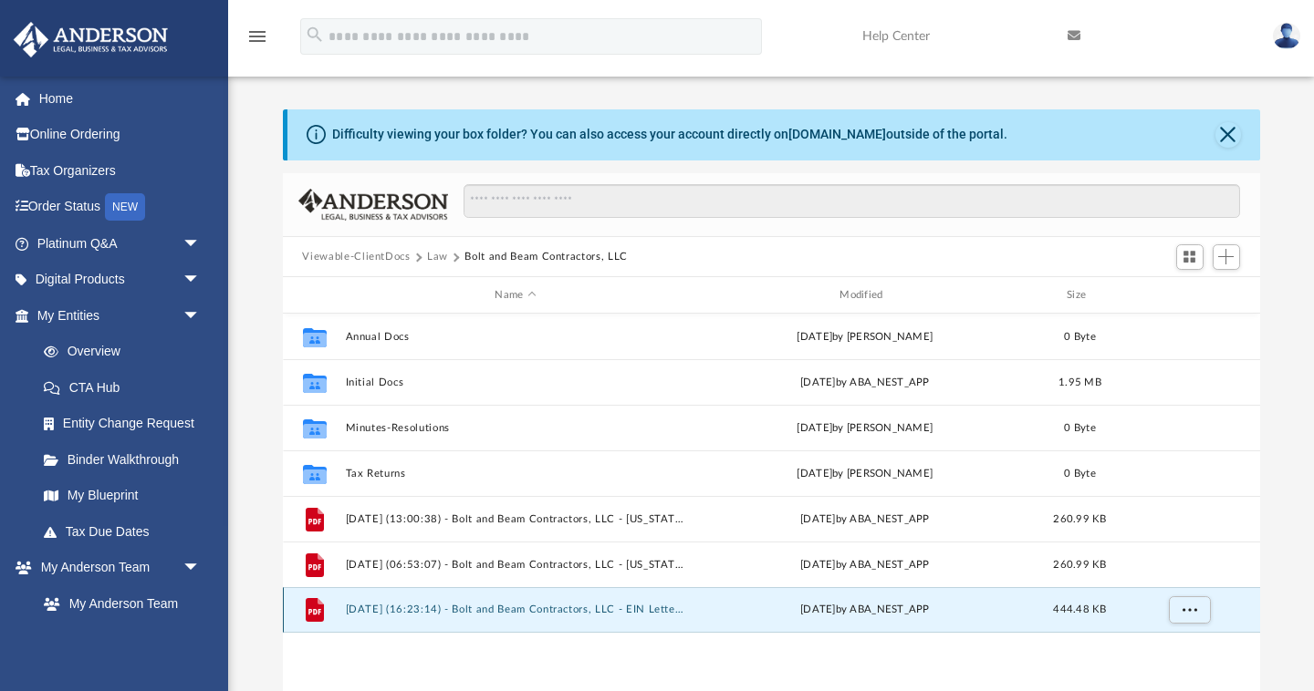
click at [629, 608] on button "2025.06.05 (16:23:14) - Bolt and Beam Contractors, LLC - EIN Letter from IRS.pdf" at bounding box center [515, 611] width 341 height 12
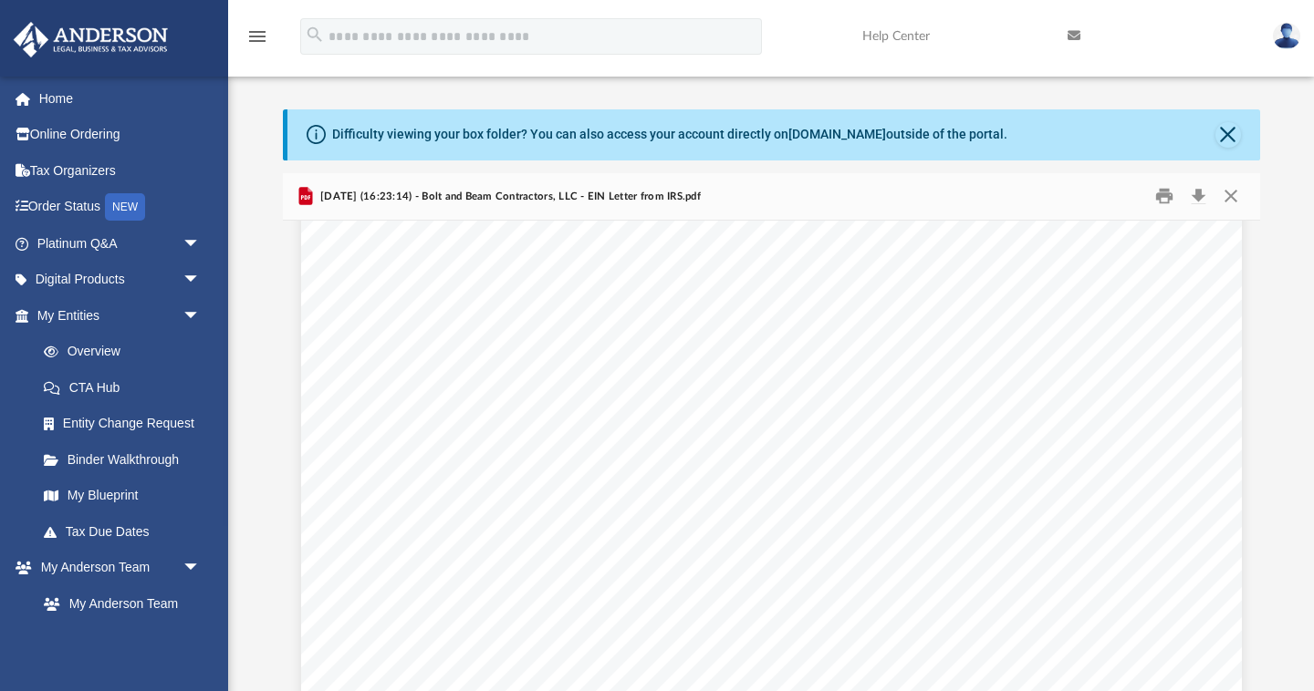
scroll to position [0, 0]
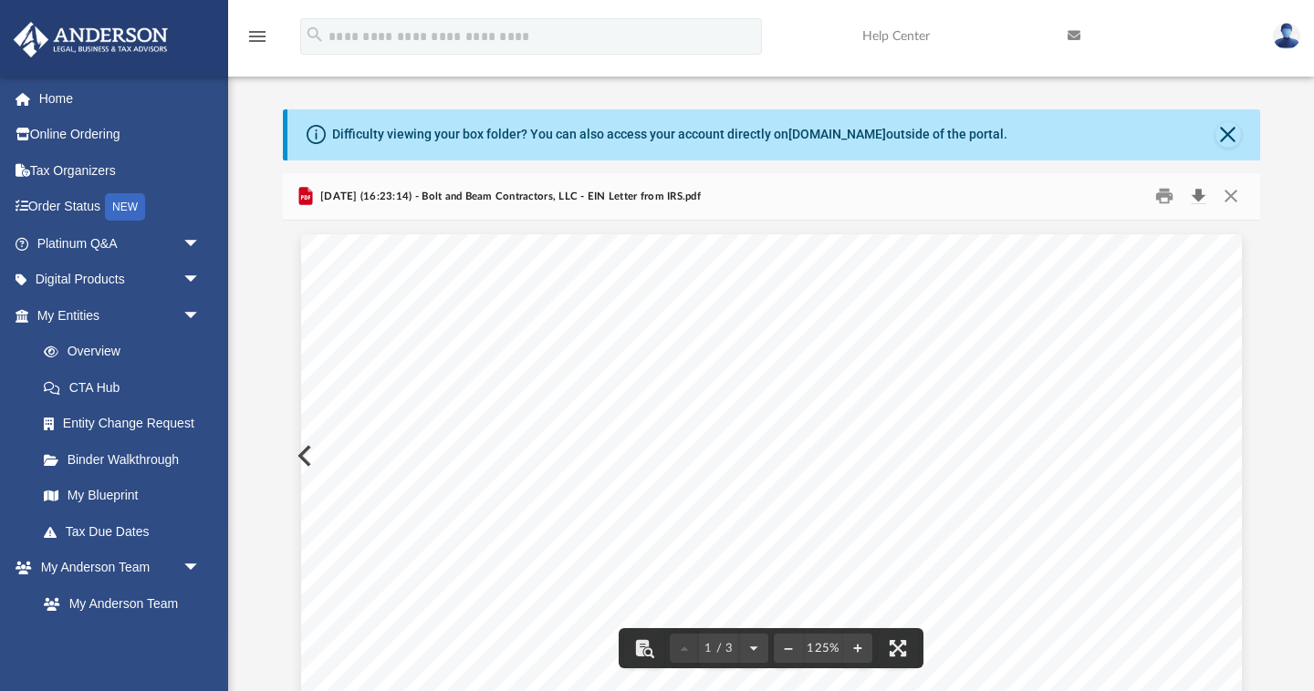
click at [1197, 198] on button "Download" at bounding box center [1198, 196] width 33 height 28
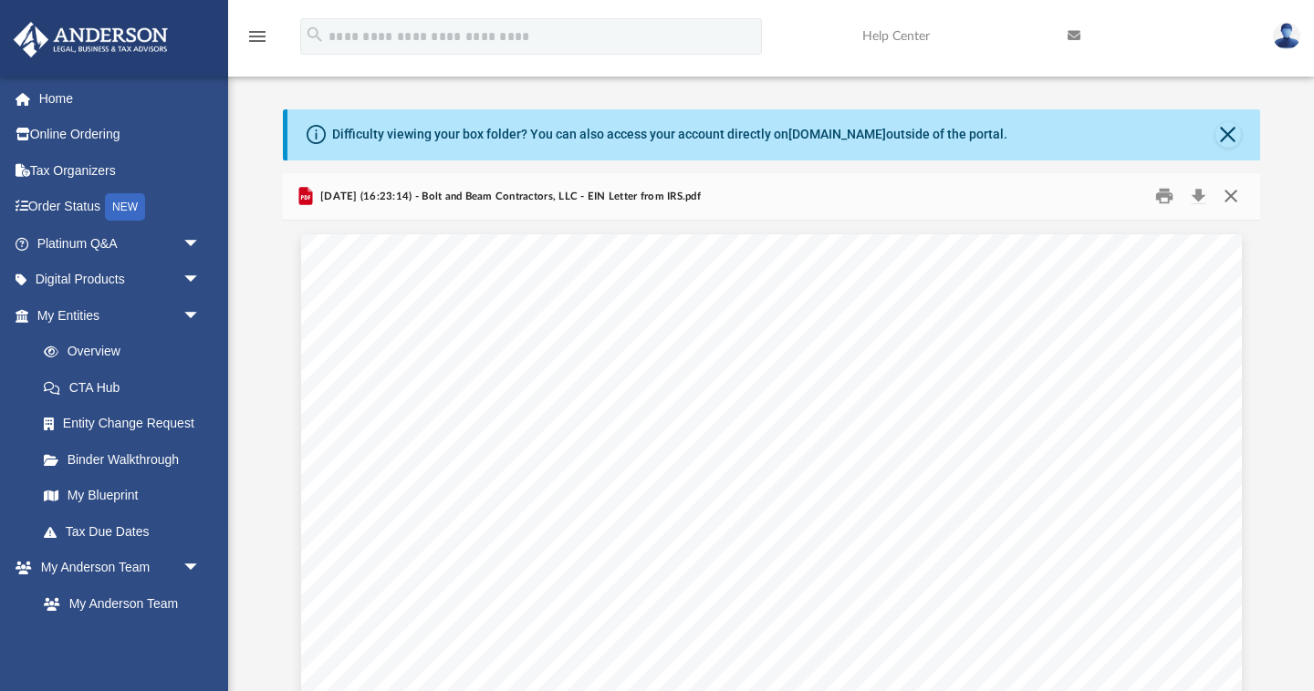
click at [1232, 194] on button "Close" at bounding box center [1230, 196] width 33 height 28
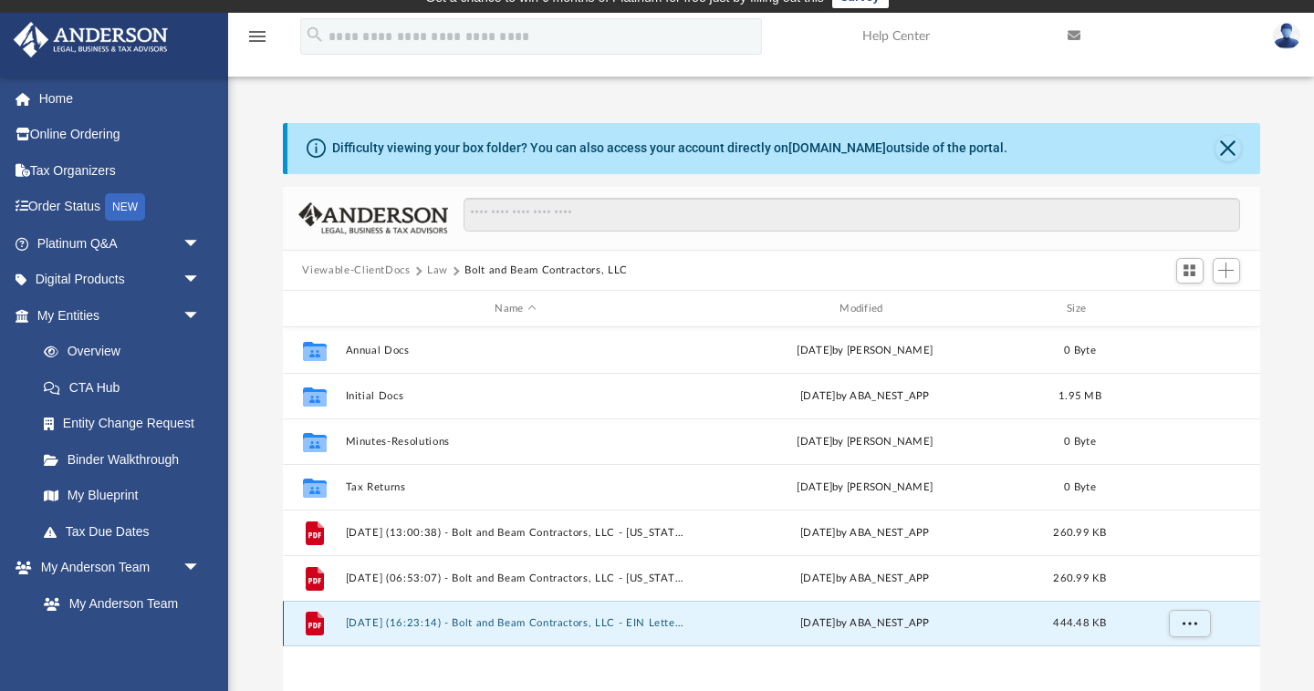
scroll to position [17, 0]
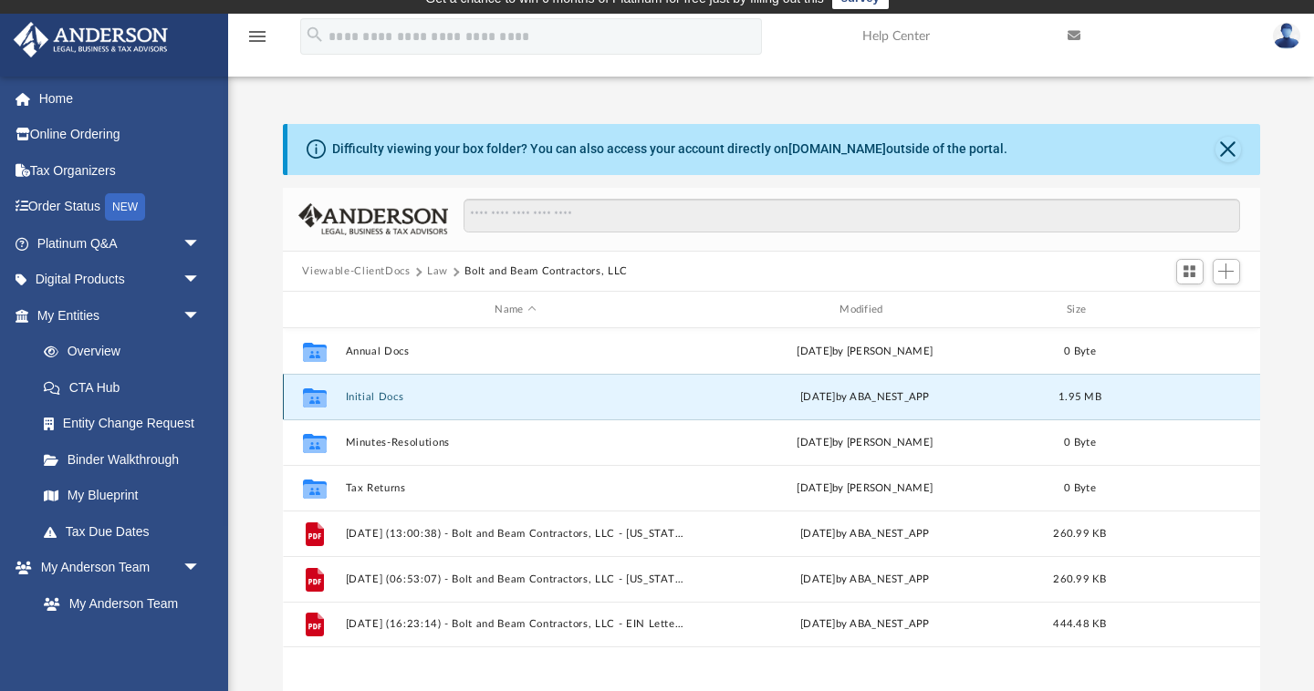
click at [401, 398] on button "Initial Docs" at bounding box center [515, 397] width 341 height 12
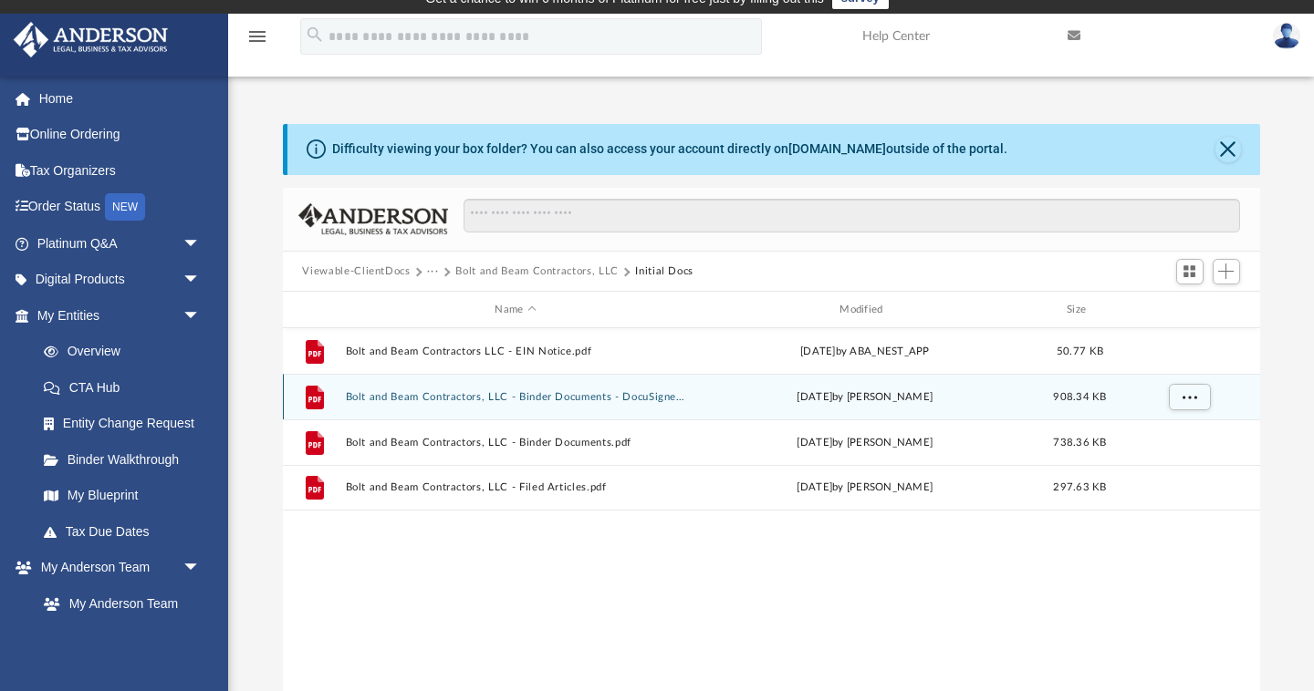
click at [404, 400] on button "Bolt and Beam Contractors, LLC - Binder Documents - DocuSigned.pdf" at bounding box center [515, 397] width 341 height 12
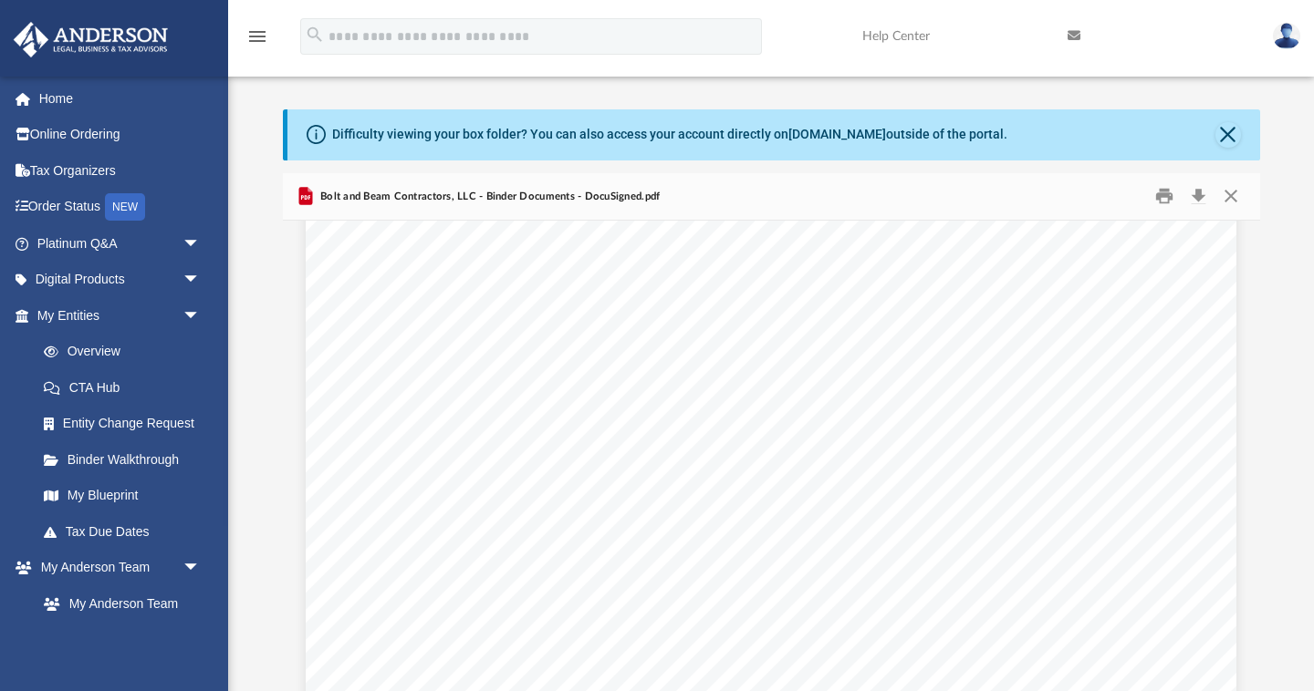
scroll to position [6253, 0]
click at [1197, 198] on button "Download" at bounding box center [1198, 196] width 33 height 28
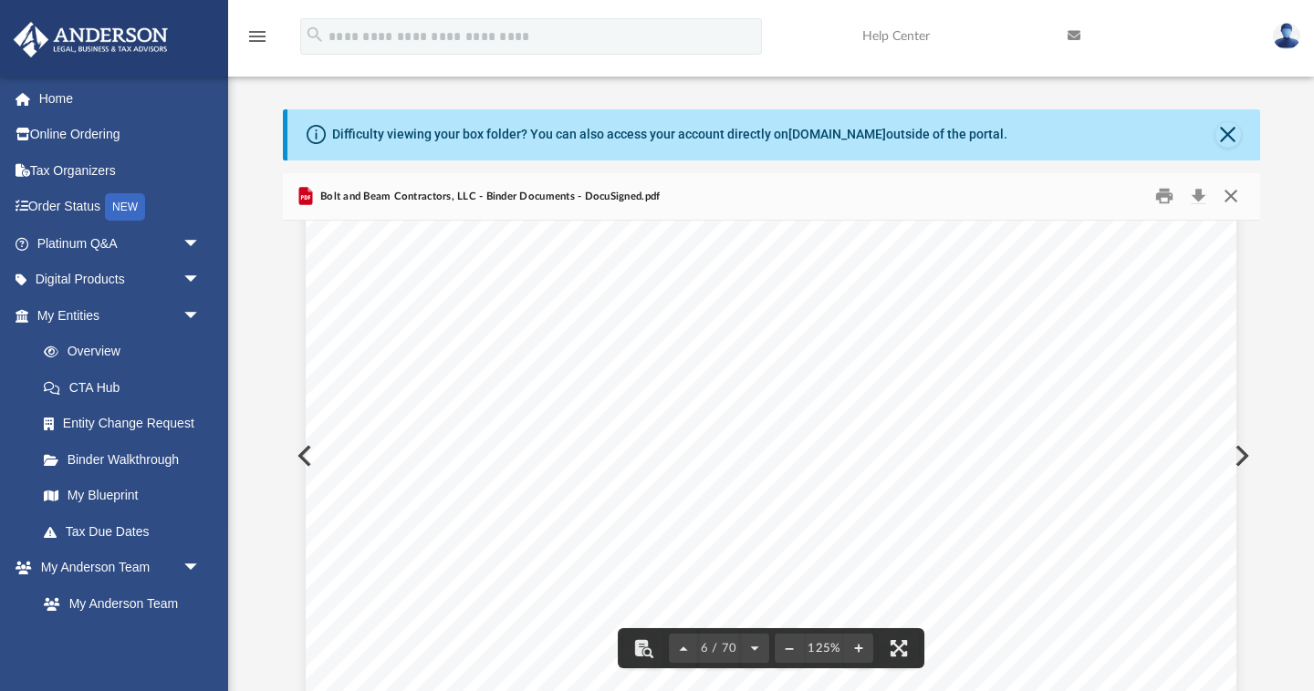
click at [1231, 199] on button "Close" at bounding box center [1230, 196] width 33 height 28
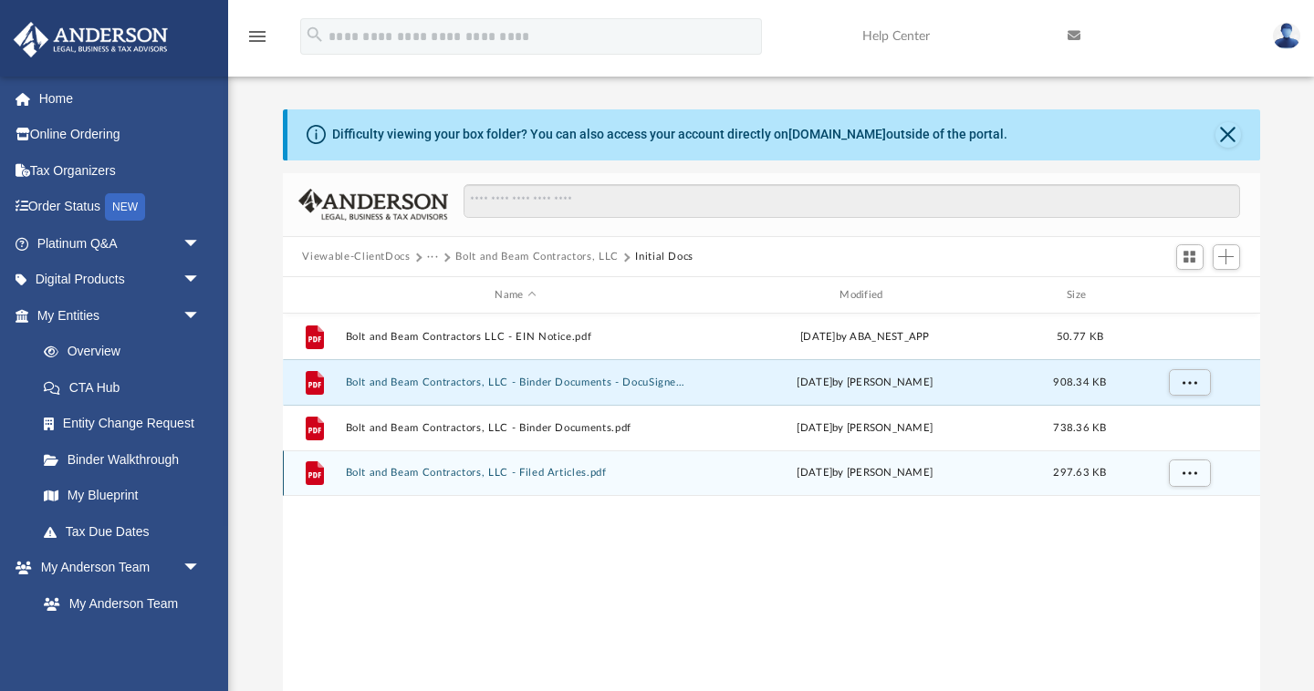
click at [557, 476] on button "Bolt and Beam Contractors, LLC - Filed Articles.pdf" at bounding box center [515, 474] width 341 height 12
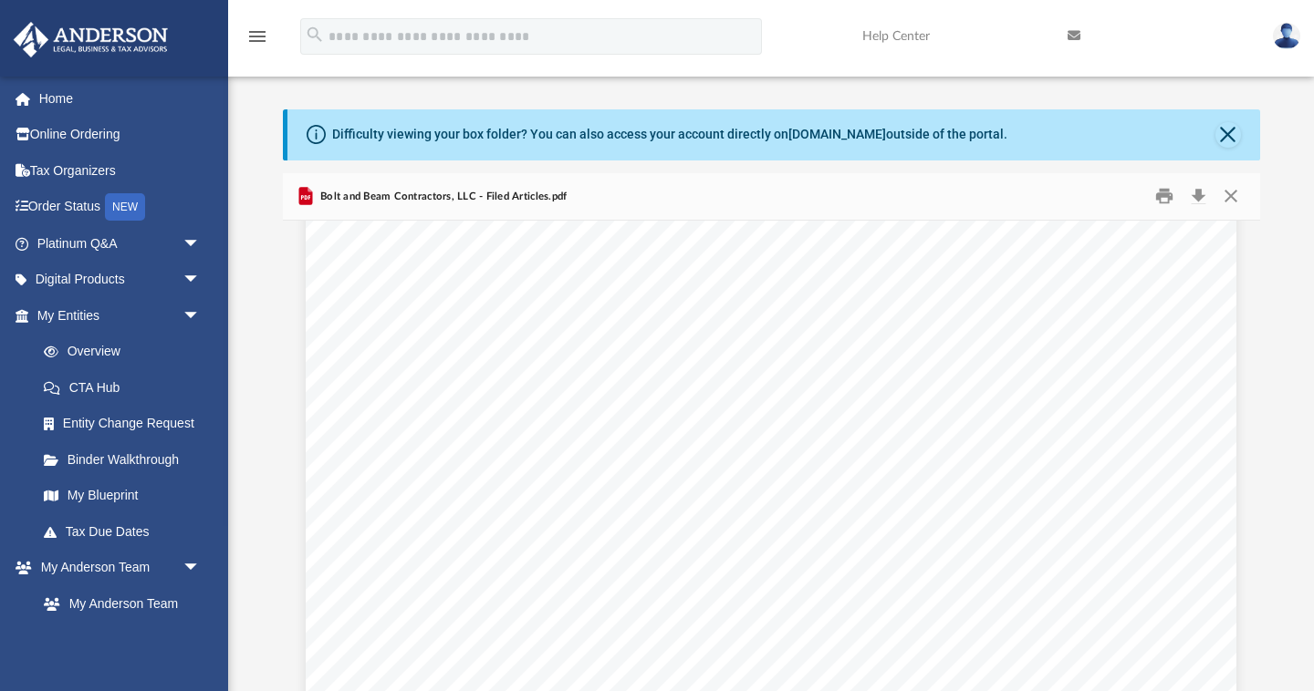
scroll to position [52, 0]
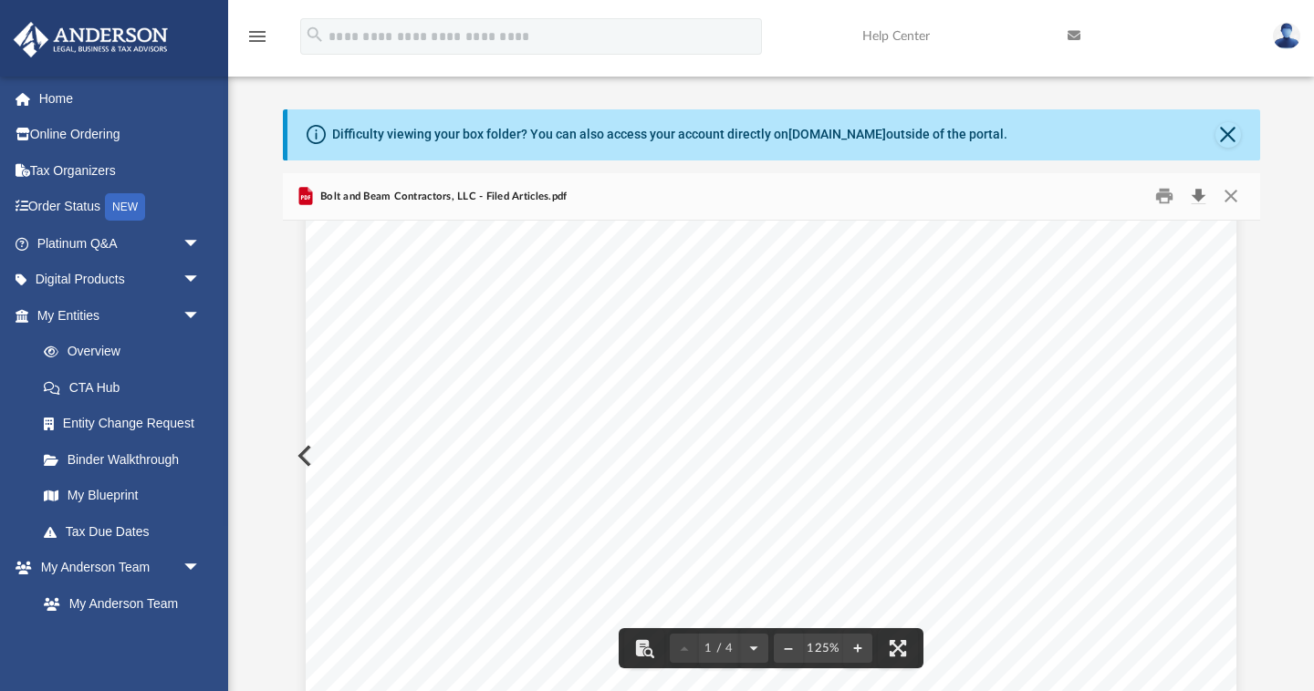
click at [1198, 196] on button "Download" at bounding box center [1198, 196] width 33 height 28
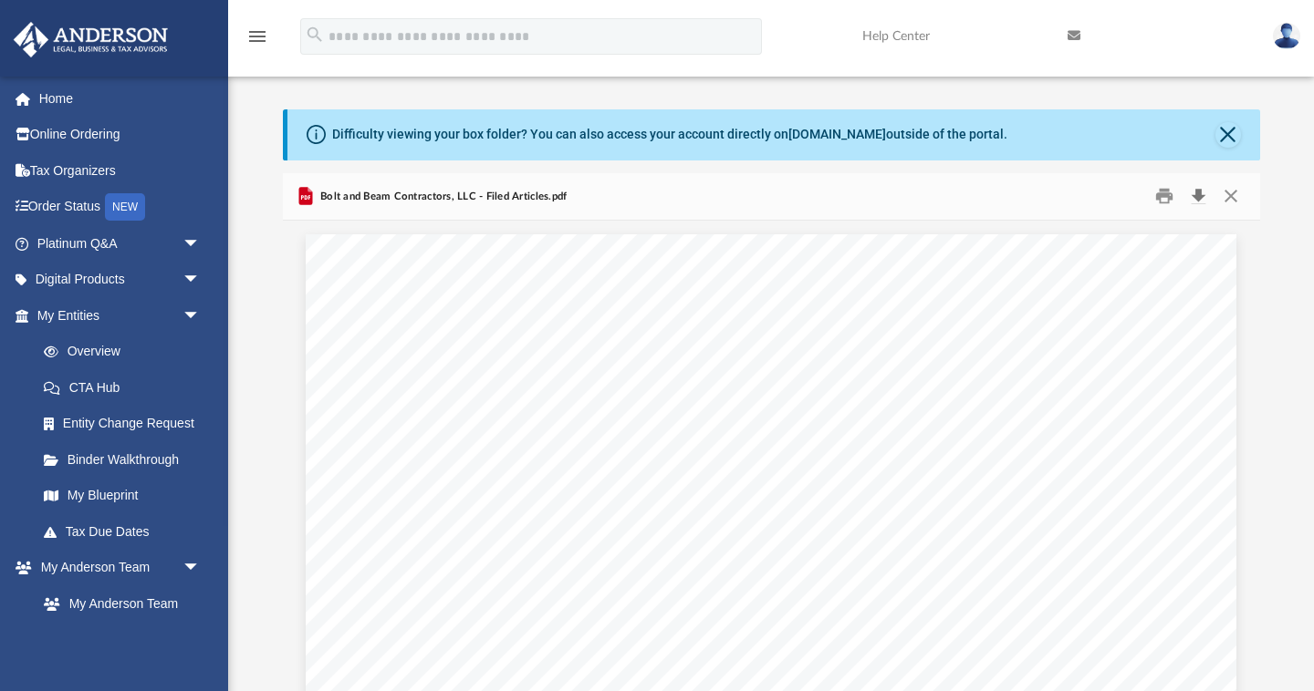
scroll to position [0, 0]
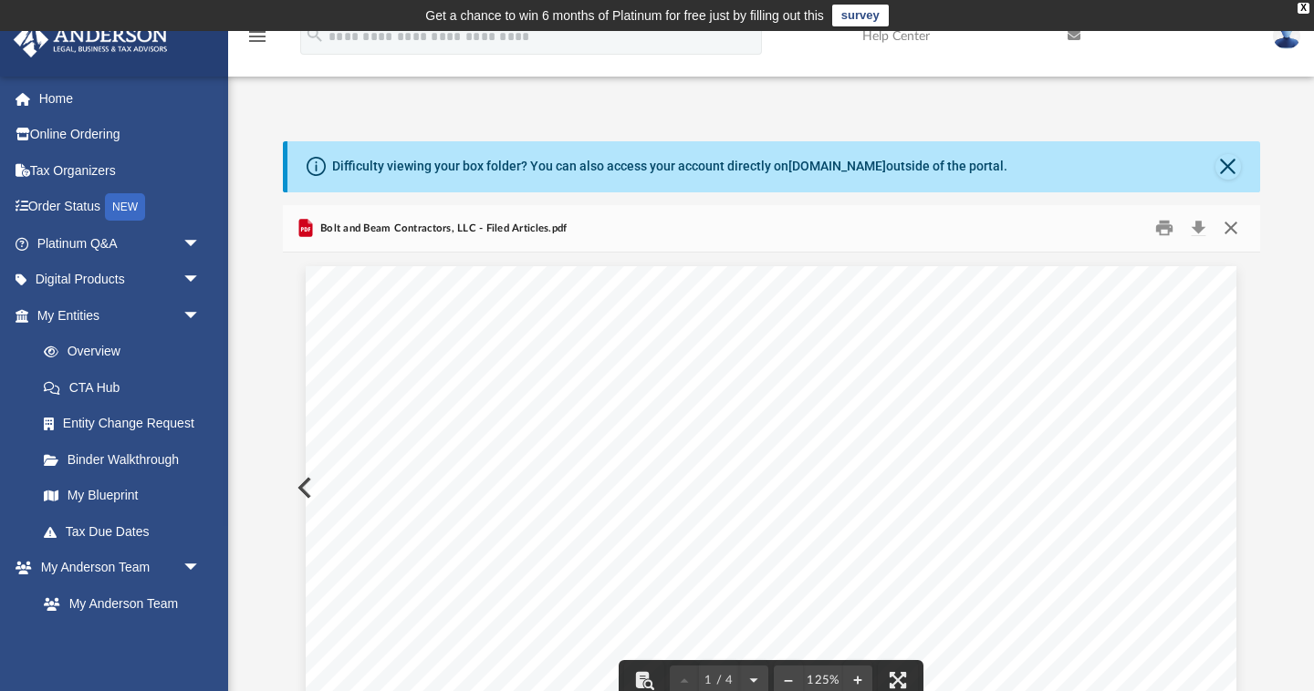
click at [1230, 224] on button "Close" at bounding box center [1230, 228] width 33 height 28
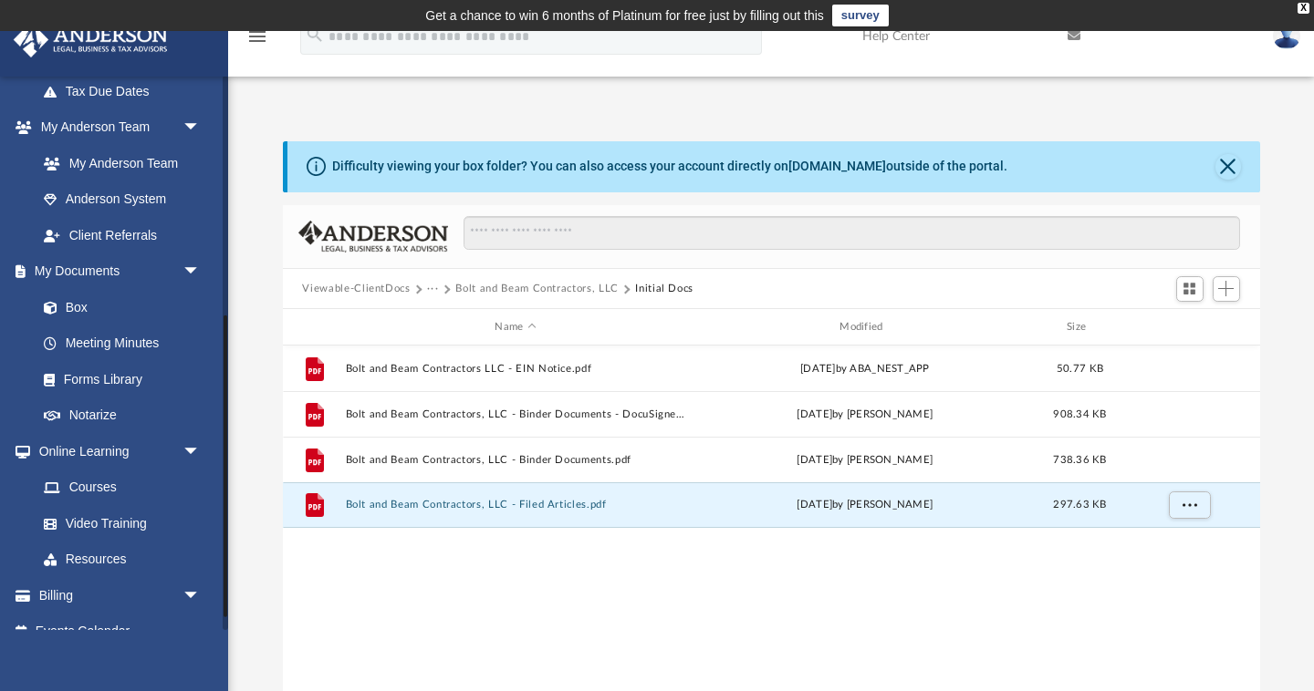
scroll to position [446, 0]
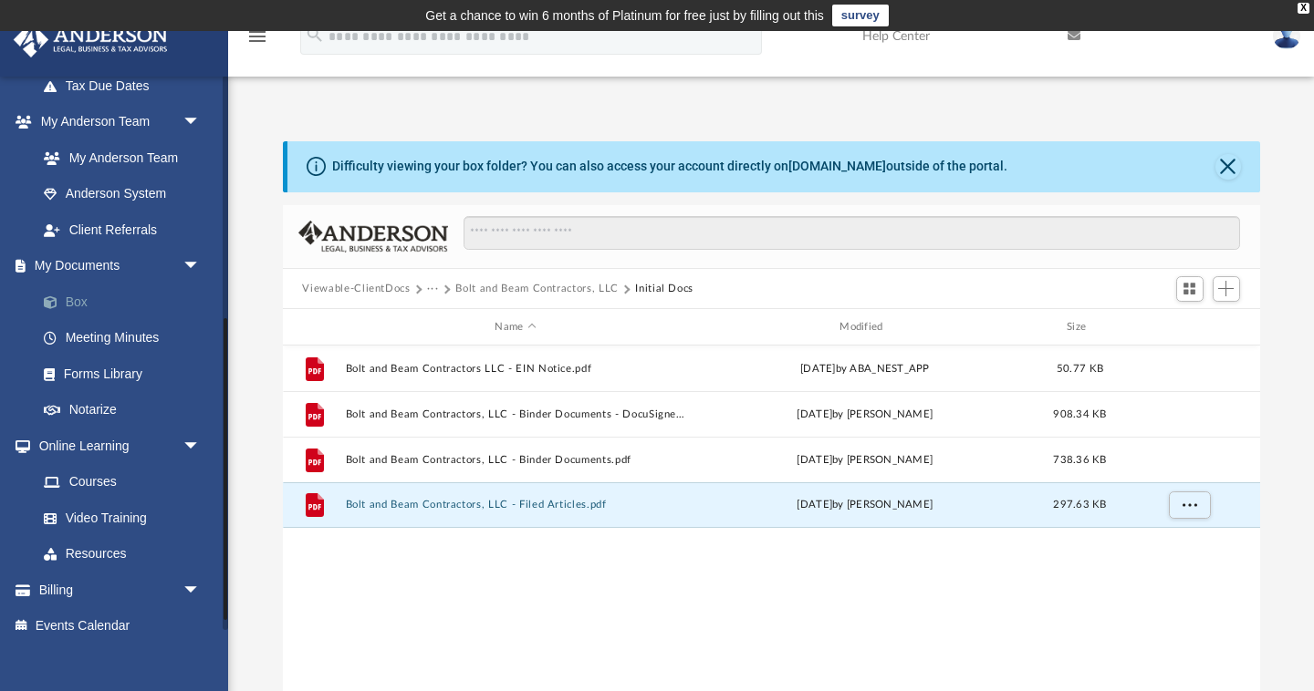
click at [97, 307] on link "Box" at bounding box center [127, 302] width 203 height 36
click at [1232, 168] on button "Close" at bounding box center [1228, 167] width 26 height 26
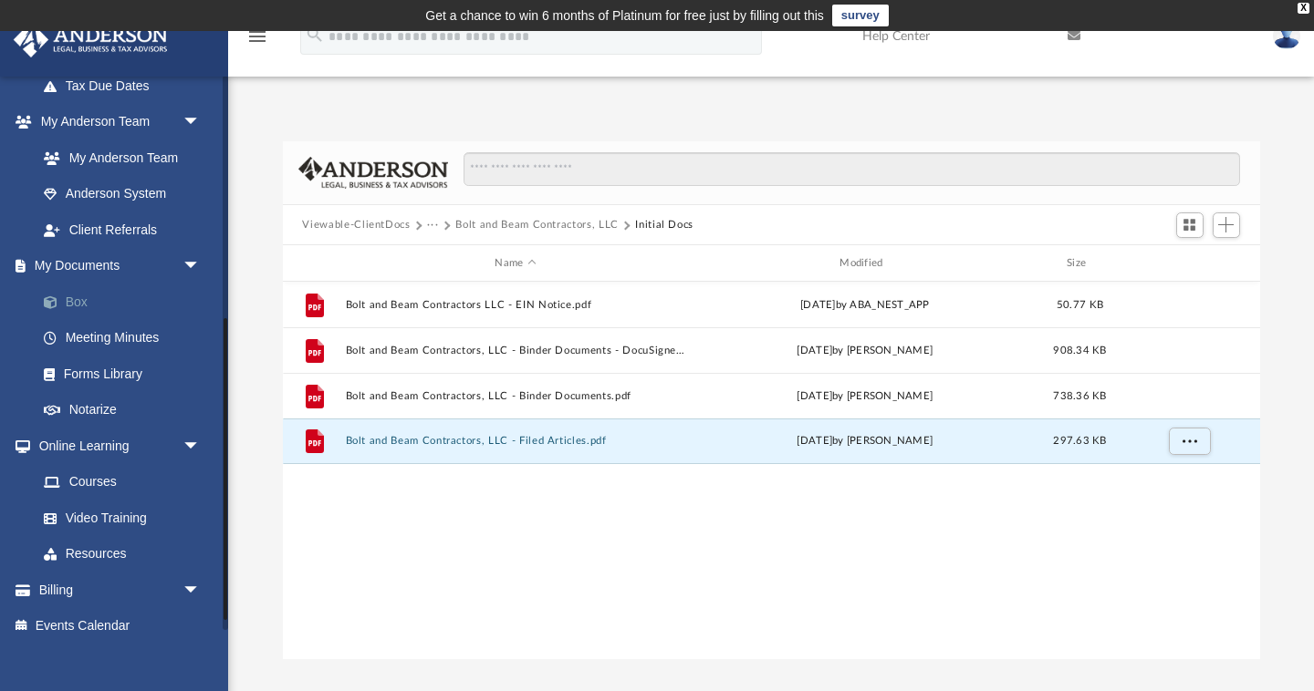
click at [66, 307] on link "Box" at bounding box center [127, 302] width 203 height 36
click at [111, 341] on link "Meeting Minutes" at bounding box center [127, 338] width 203 height 36
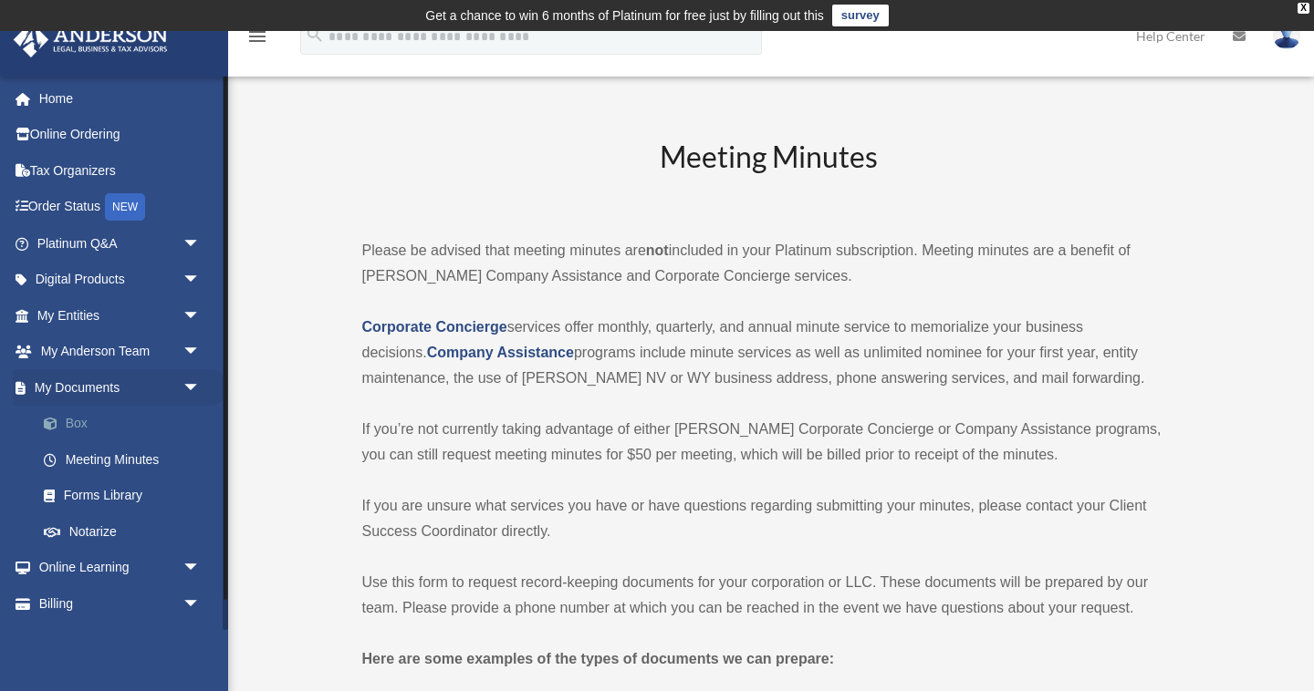
click at [69, 429] on link "Box" at bounding box center [127, 424] width 203 height 36
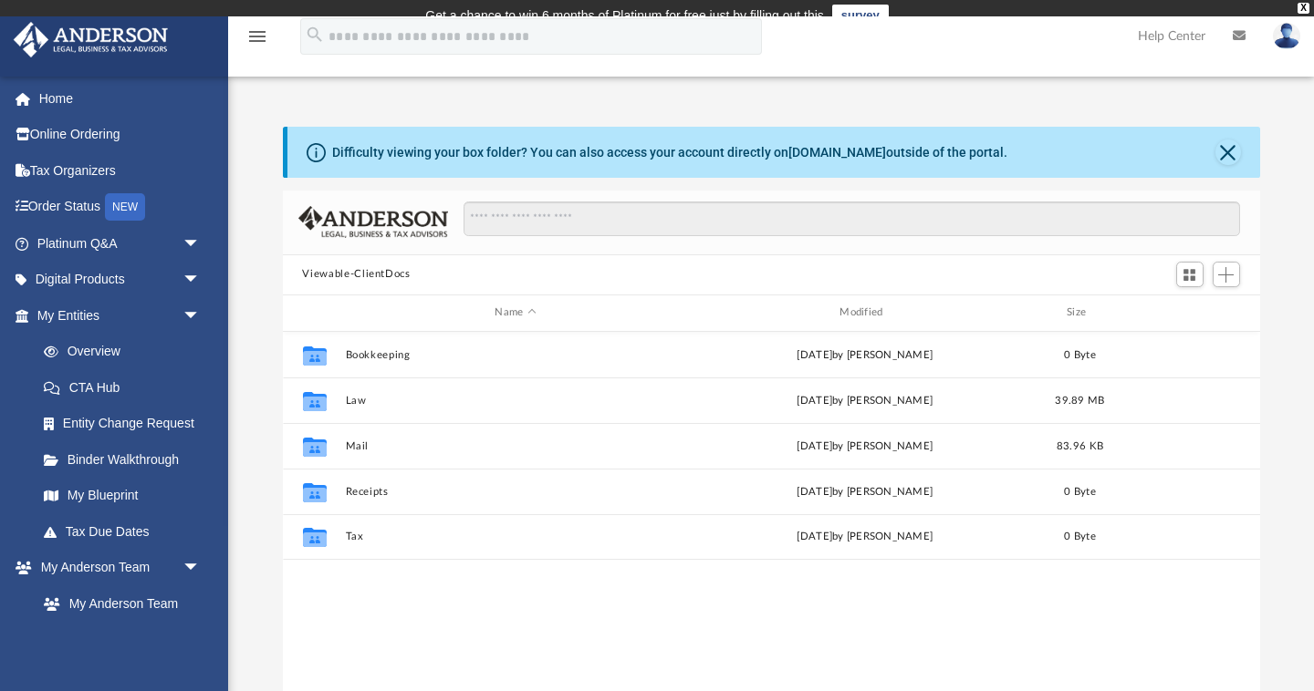
scroll to position [415, 977]
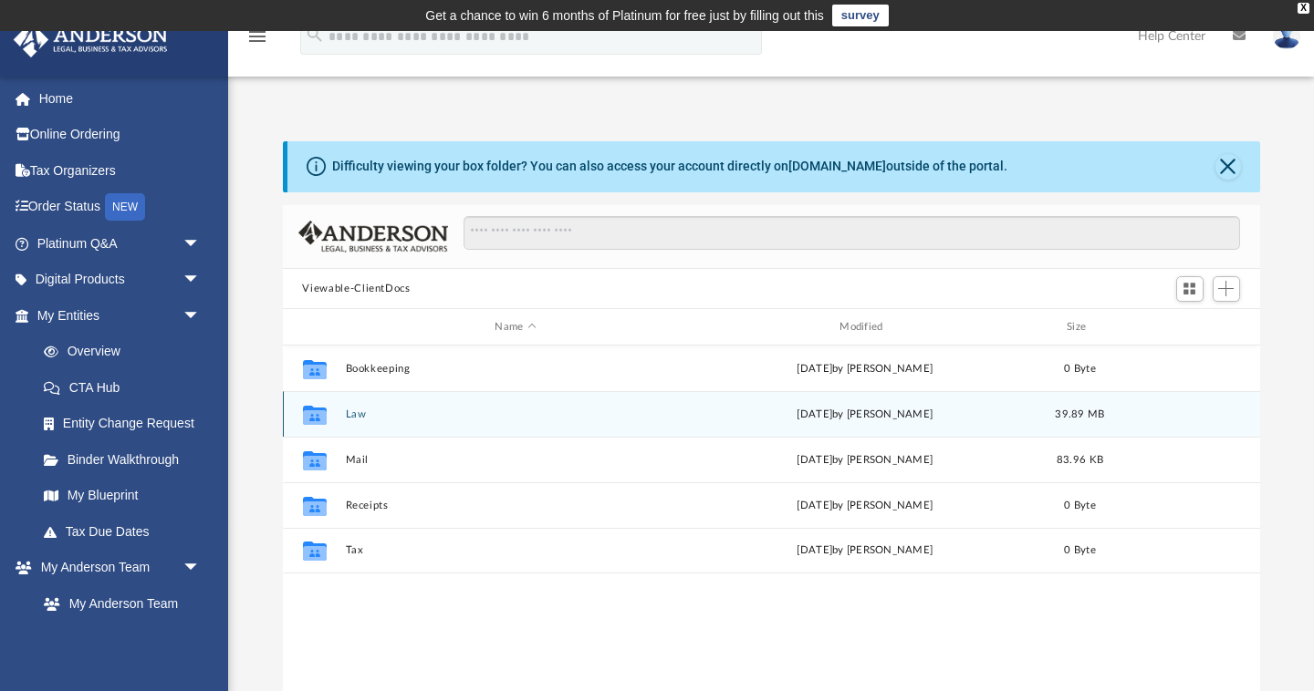
click at [356, 421] on div "Collaborated Folder Law [DATE] by [PERSON_NAME] 39.89 MB" at bounding box center [771, 414] width 977 height 46
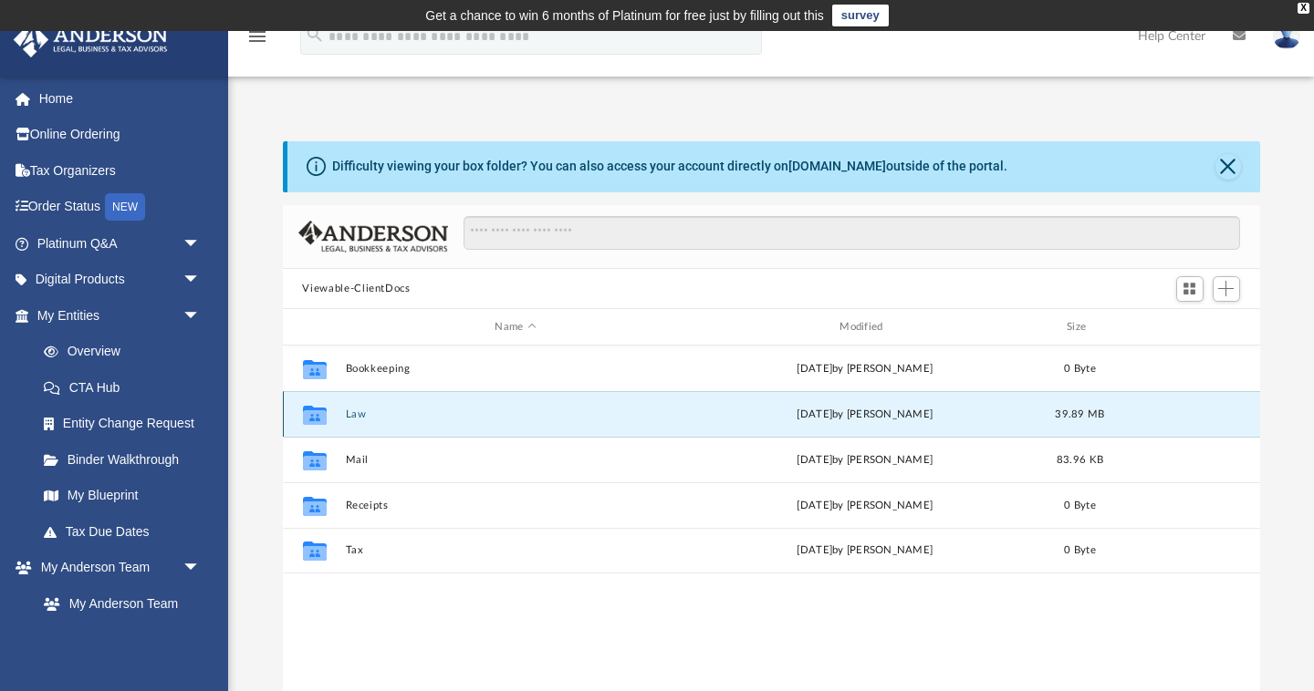
click at [356, 413] on button "Law" at bounding box center [515, 415] width 341 height 12
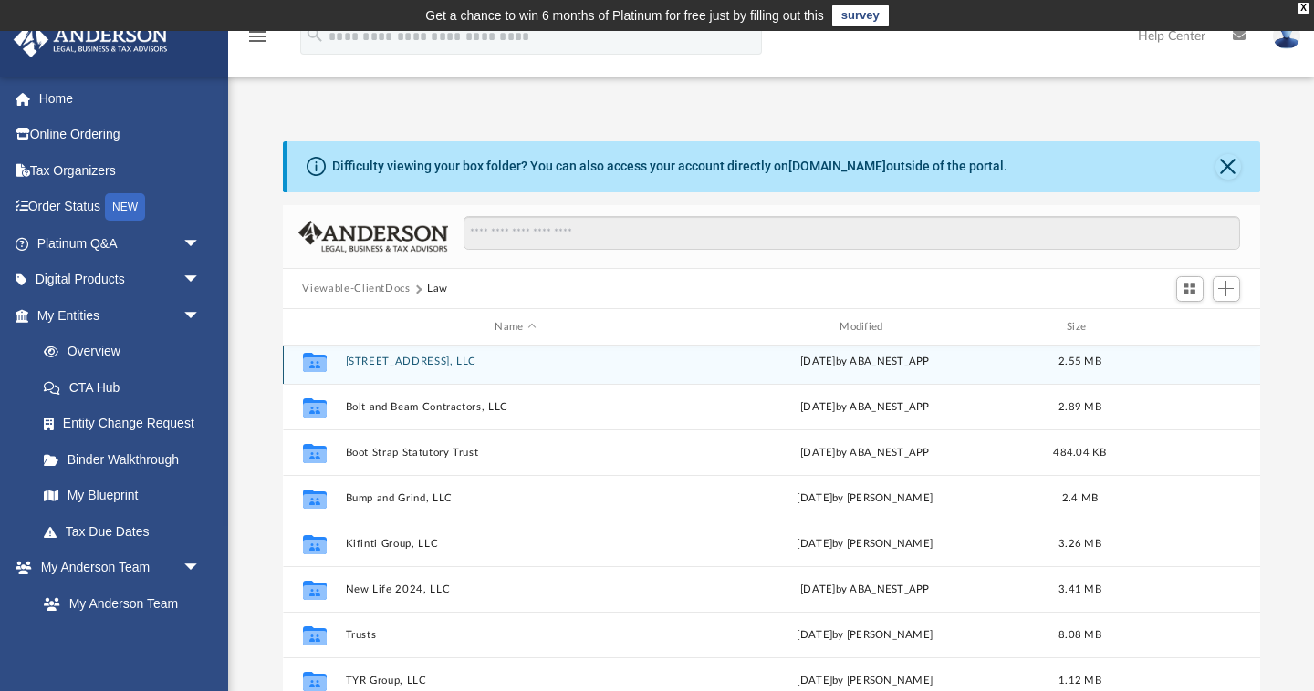
scroll to position [124, 0]
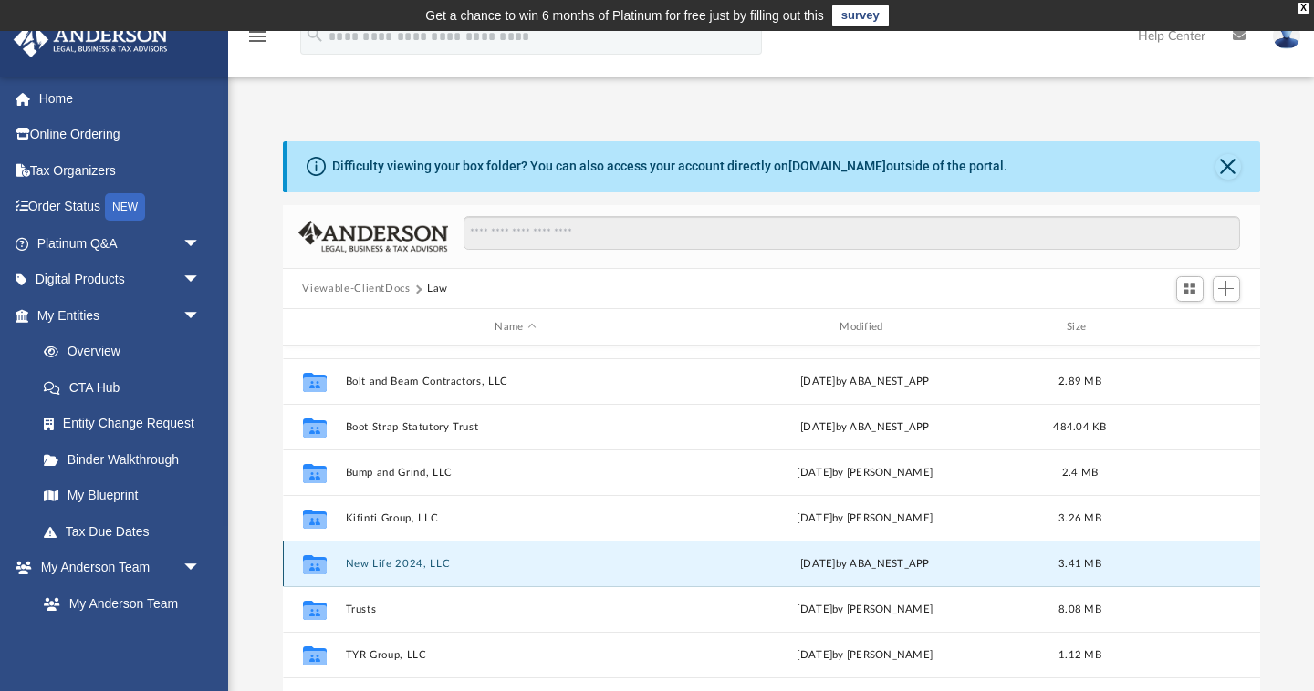
click at [403, 567] on button "New Life 2024, LLC" at bounding box center [515, 564] width 341 height 12
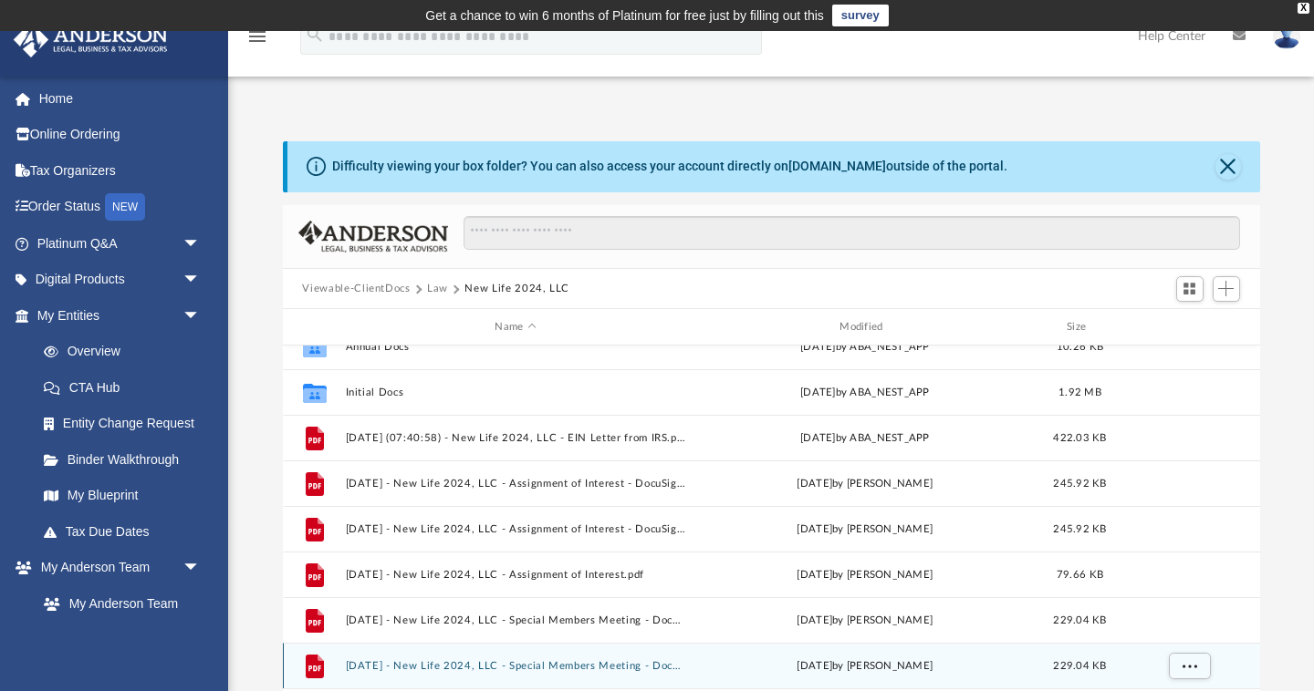
scroll to position [5, 0]
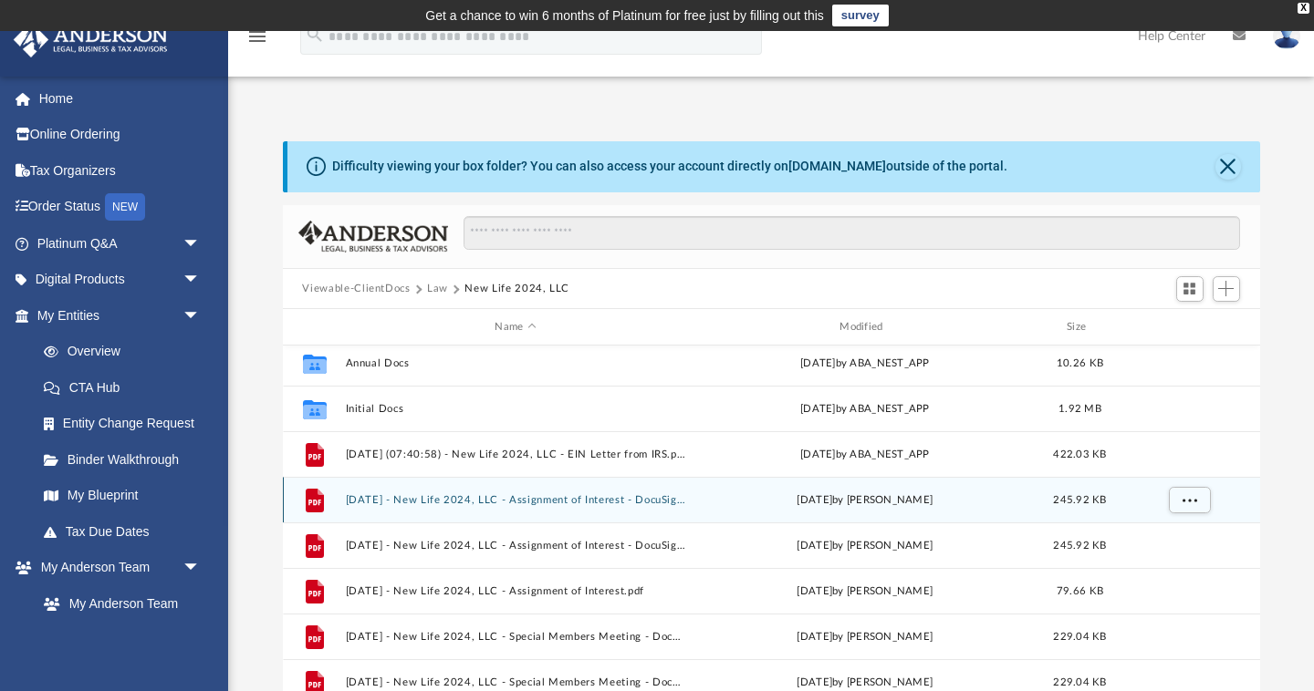
click at [450, 502] on button "[DATE] - New Life 2024, LLC - Assignment of Interest - DocuSigned (1).pdf" at bounding box center [515, 500] width 341 height 12
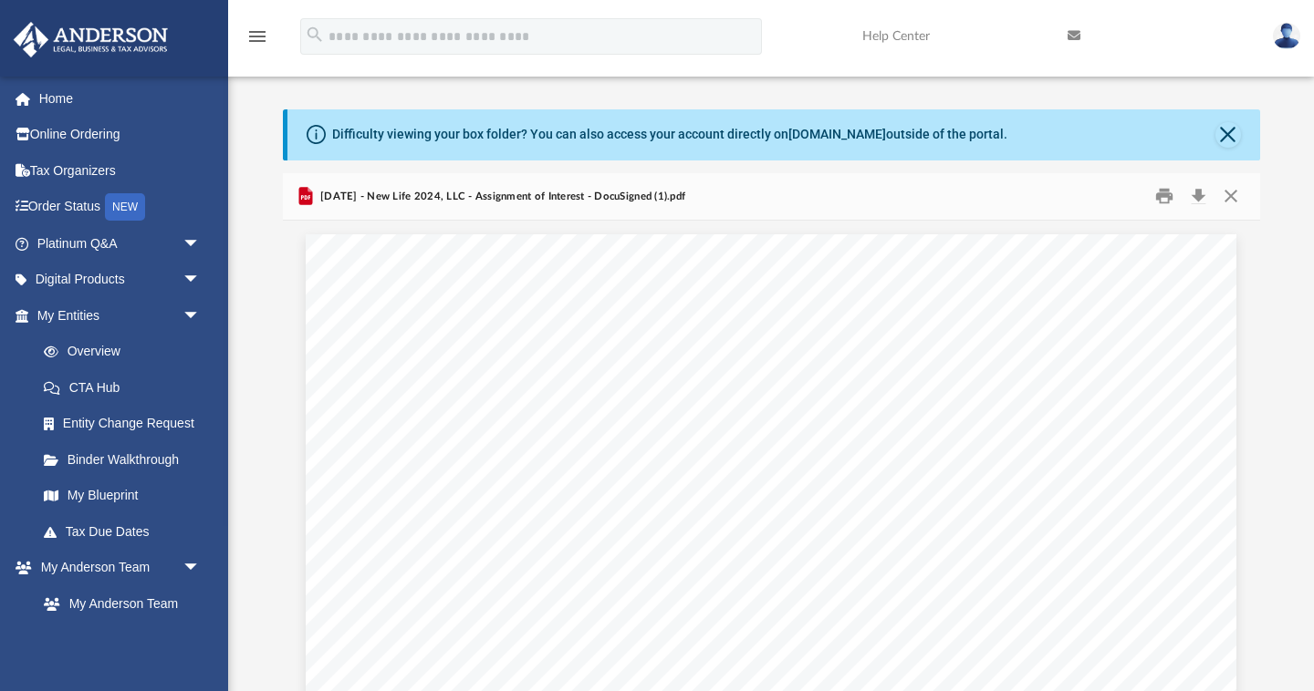
scroll to position [0, 0]
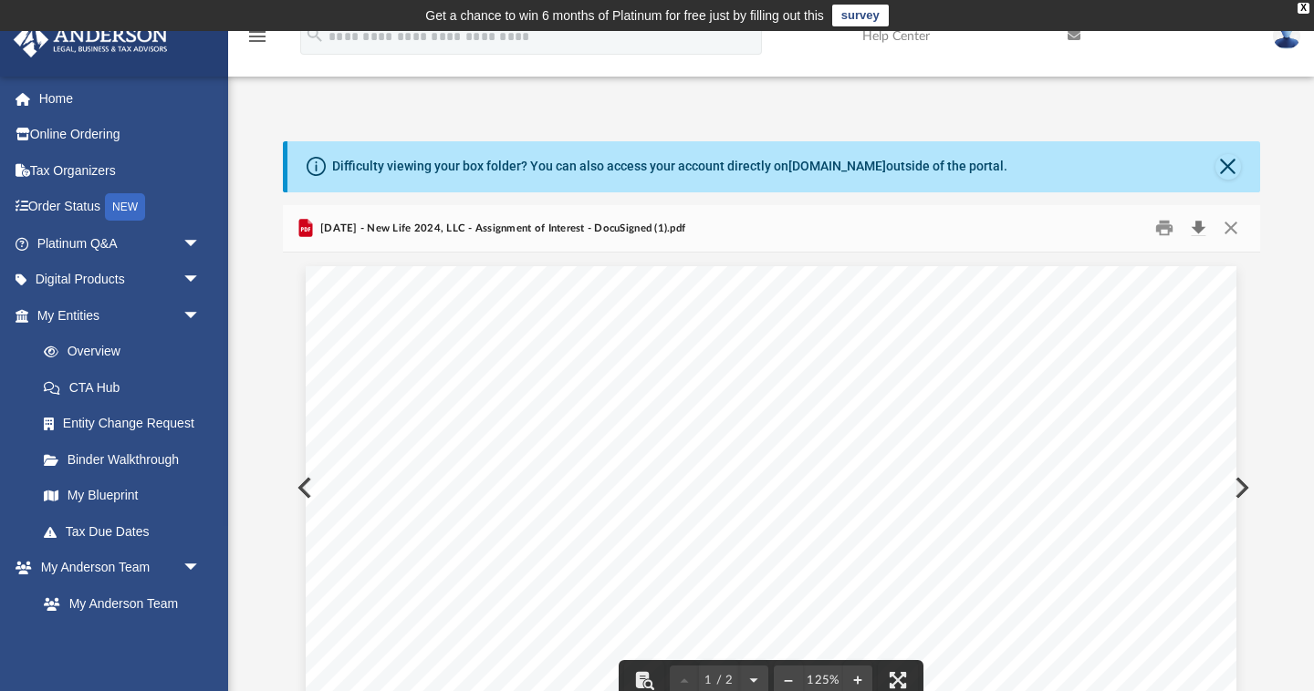
click at [1201, 223] on button "Download" at bounding box center [1198, 228] width 33 height 28
